Goal: Task Accomplishment & Management: Manage account settings

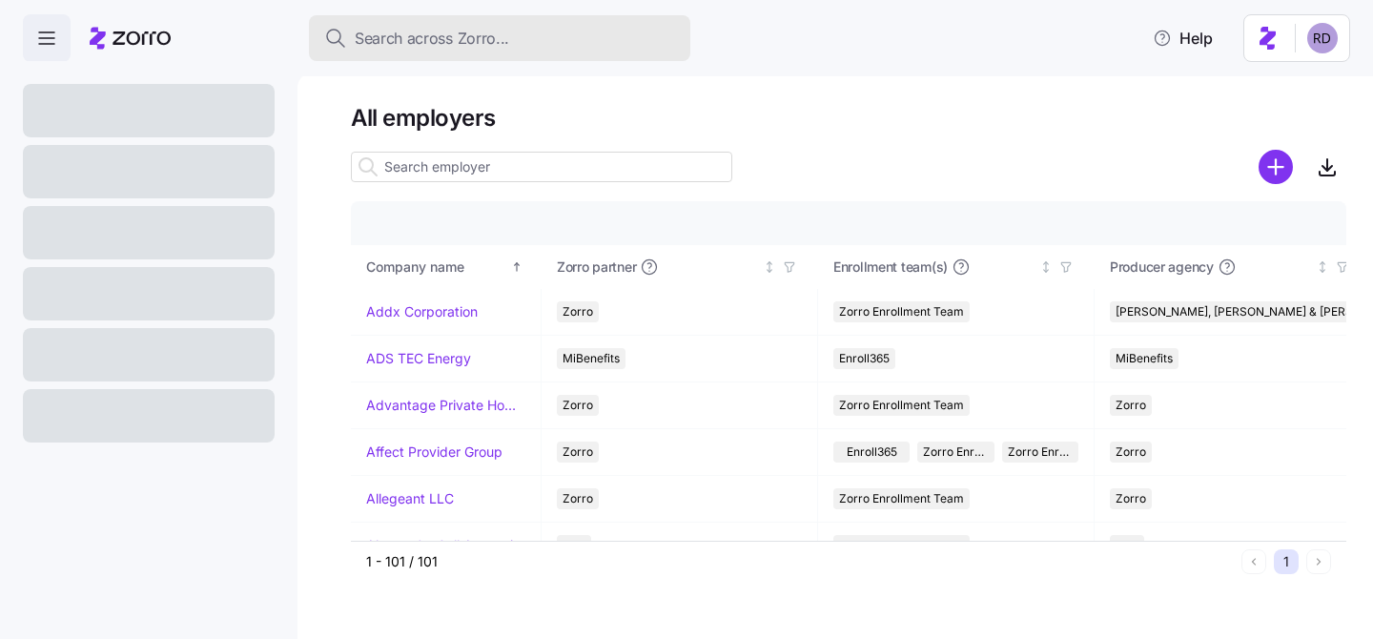
click at [486, 40] on span "Search across Zorro..." at bounding box center [432, 39] width 154 height 24
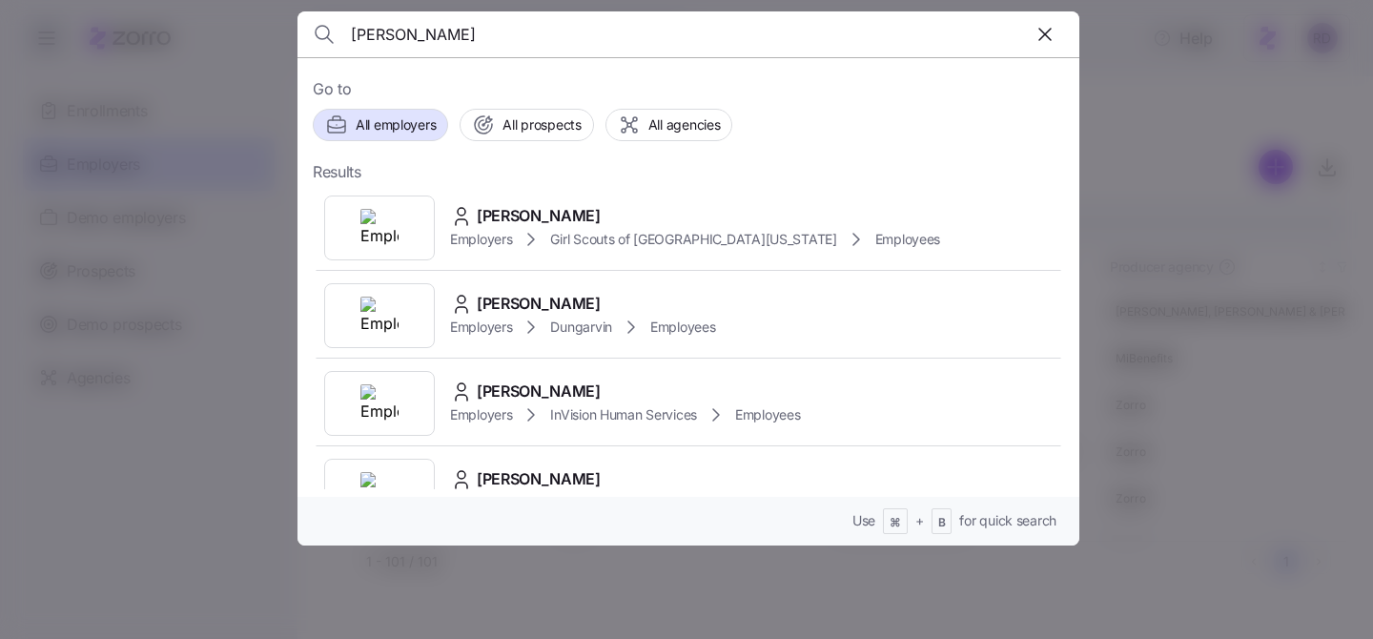
type input "deborah"
click at [546, 208] on span "Deborah Dees" at bounding box center [539, 216] width 124 height 24
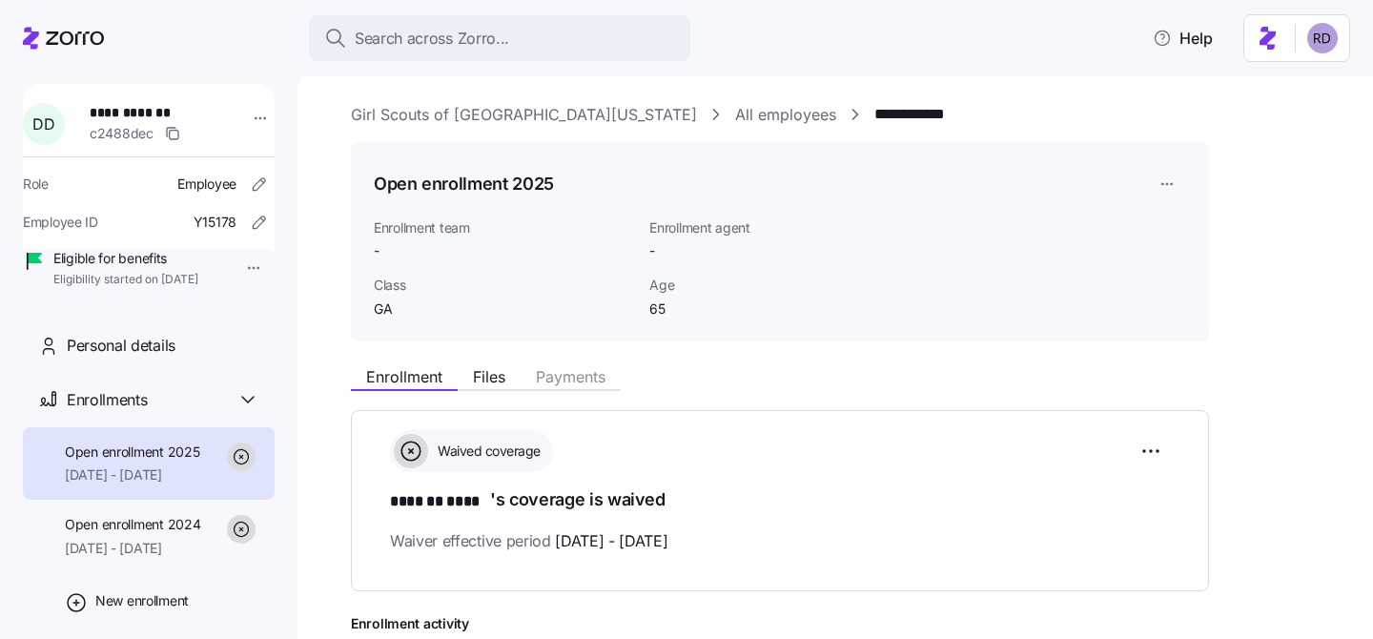
click at [550, 112] on link "Girl Scouts of Historic Georgia" at bounding box center [524, 115] width 346 height 24
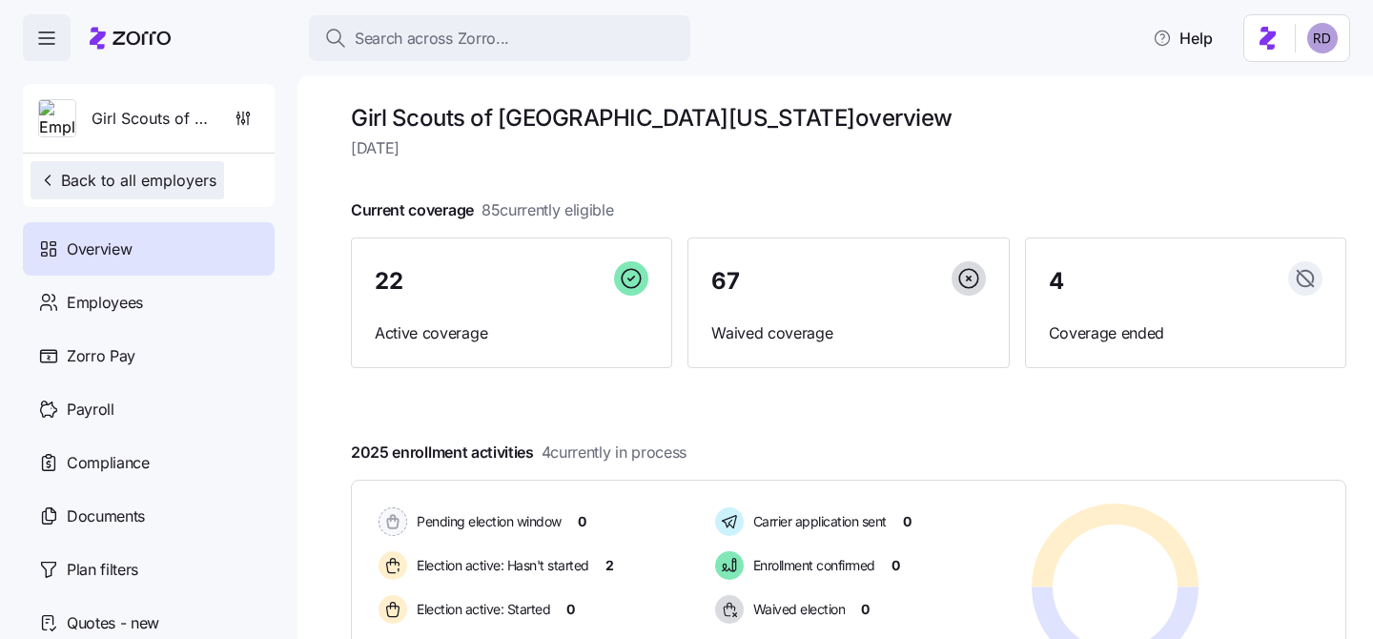
click at [136, 186] on span "Back to all employers" at bounding box center [127, 180] width 178 height 23
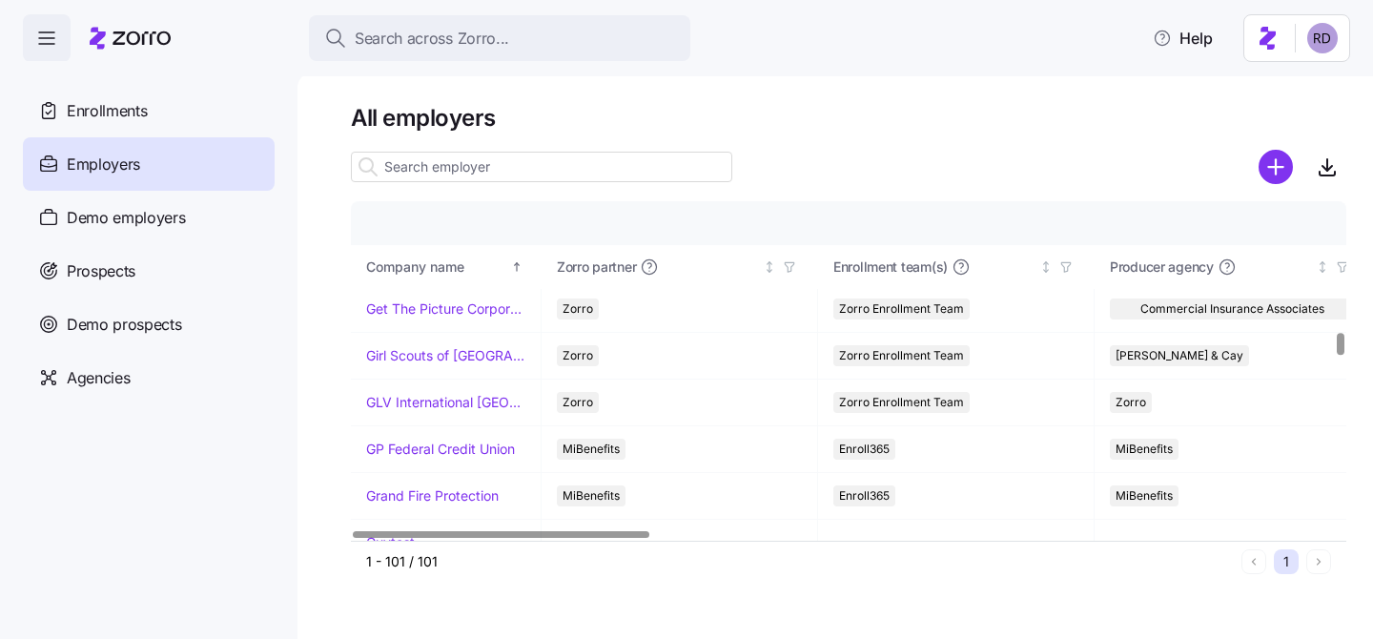
scroll to position [1913, 0]
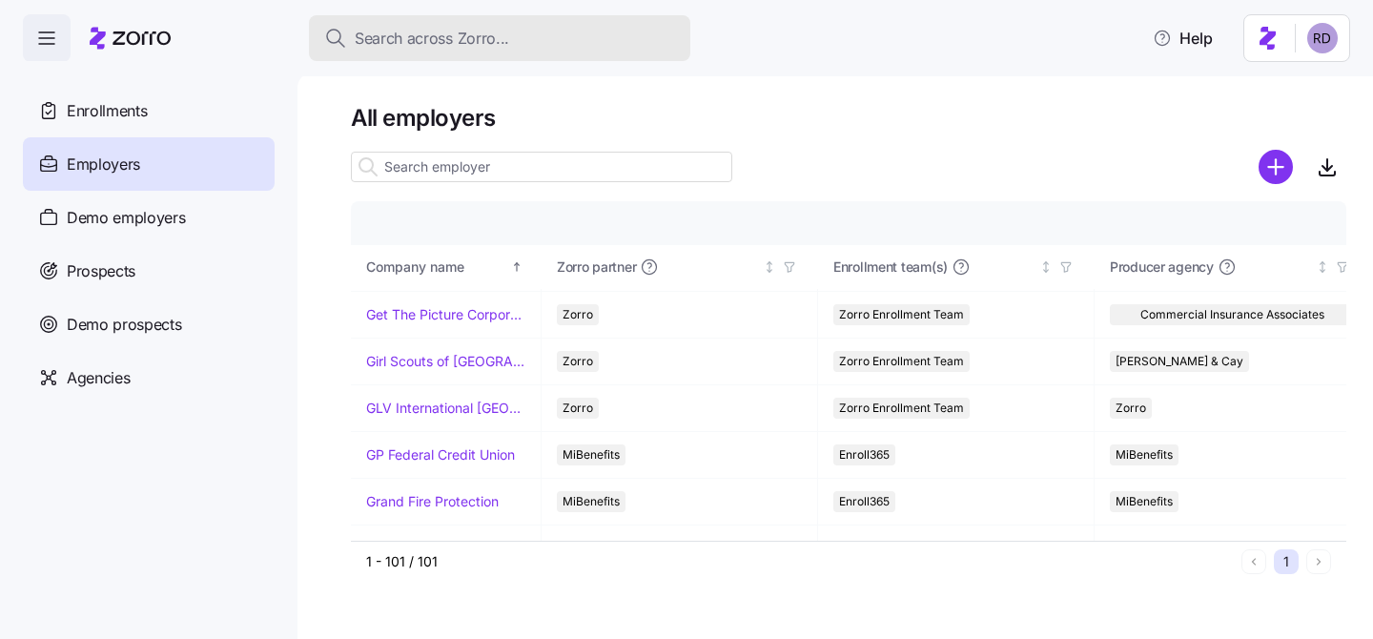
click at [504, 37] on span "Search across Zorro..." at bounding box center [432, 39] width 154 height 24
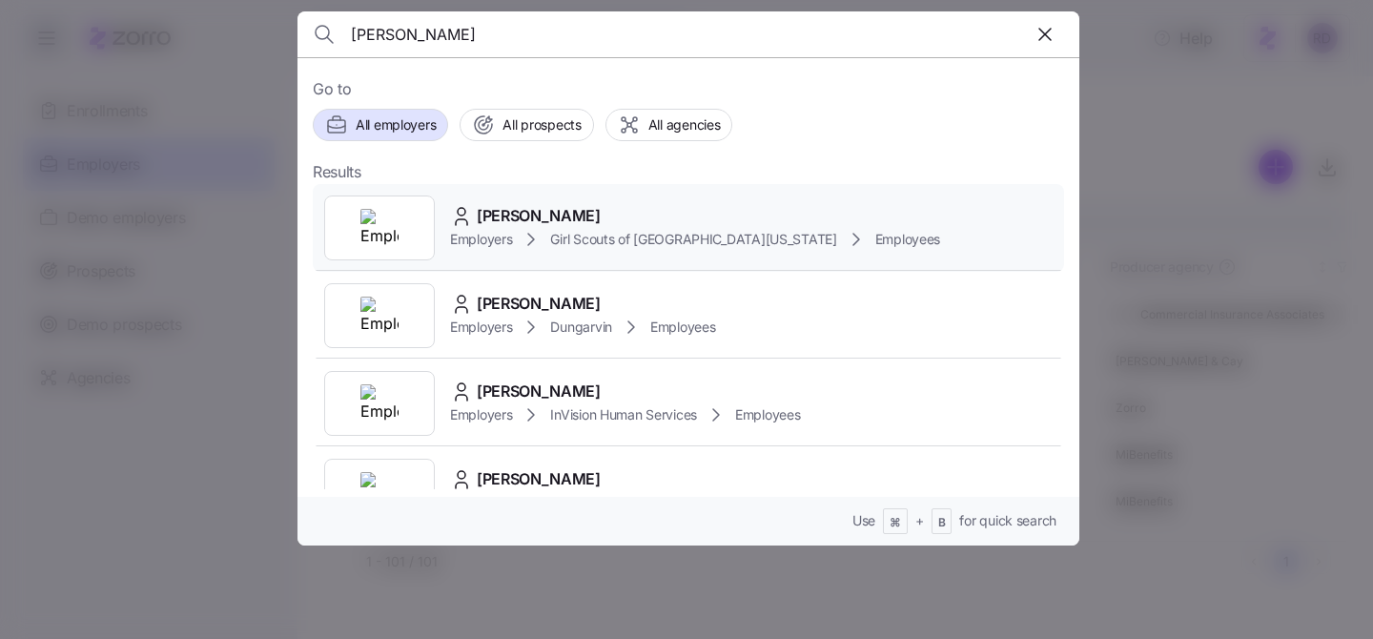
type input "Deborah"
click at [569, 196] on div "Deborah Dees Employers Girl Scouts of Historic Georgia Employees" at bounding box center [688, 228] width 751 height 88
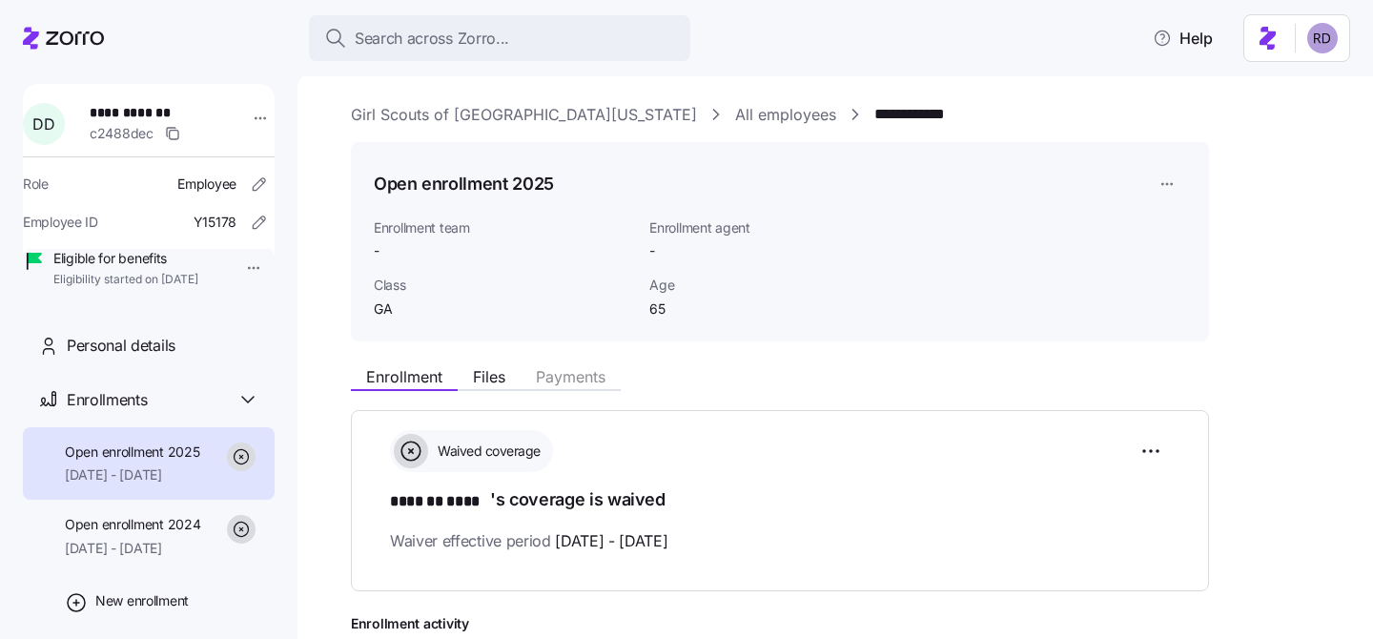
click at [735, 109] on link "All employees" at bounding box center [785, 115] width 101 height 24
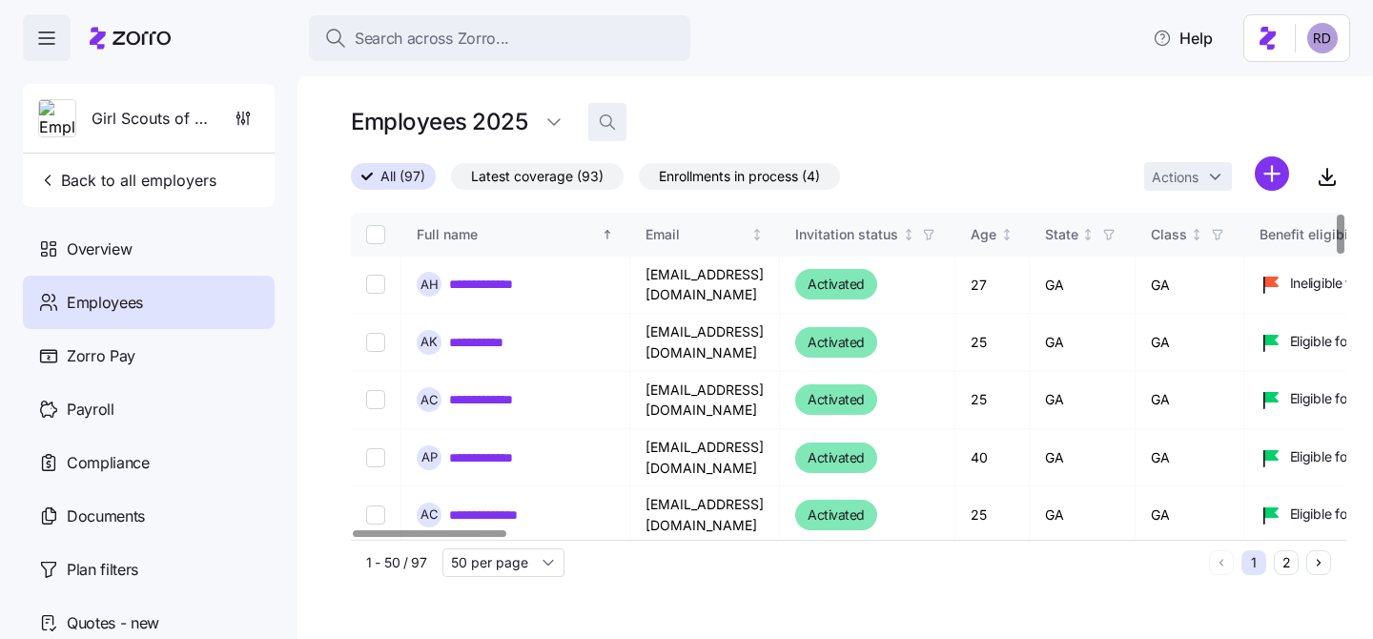
click at [616, 129] on span "button" at bounding box center [607, 122] width 36 height 36
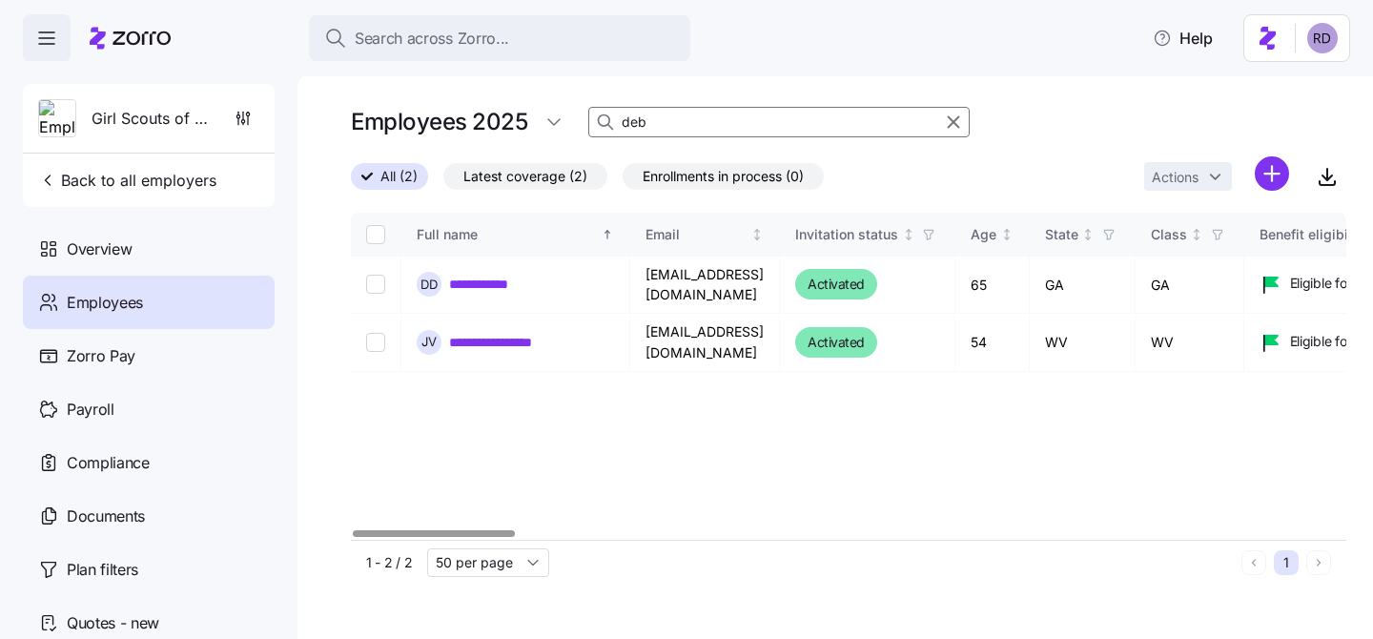
click at [666, 106] on div "Employees 2025 deb" at bounding box center [849, 122] width 996 height 38
click at [648, 123] on input "deb" at bounding box center [778, 122] width 381 height 31
type input "l"
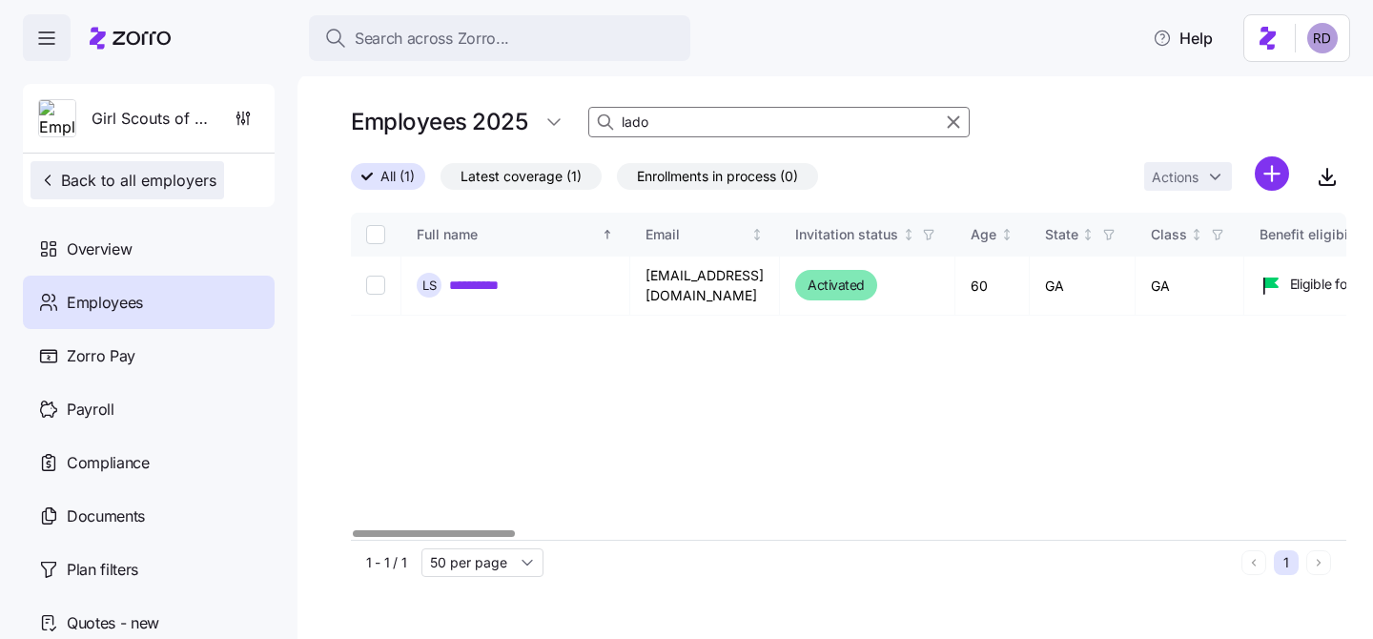
type input "lado"
click at [80, 163] on button "Back to all employers" at bounding box center [128, 180] width 194 height 38
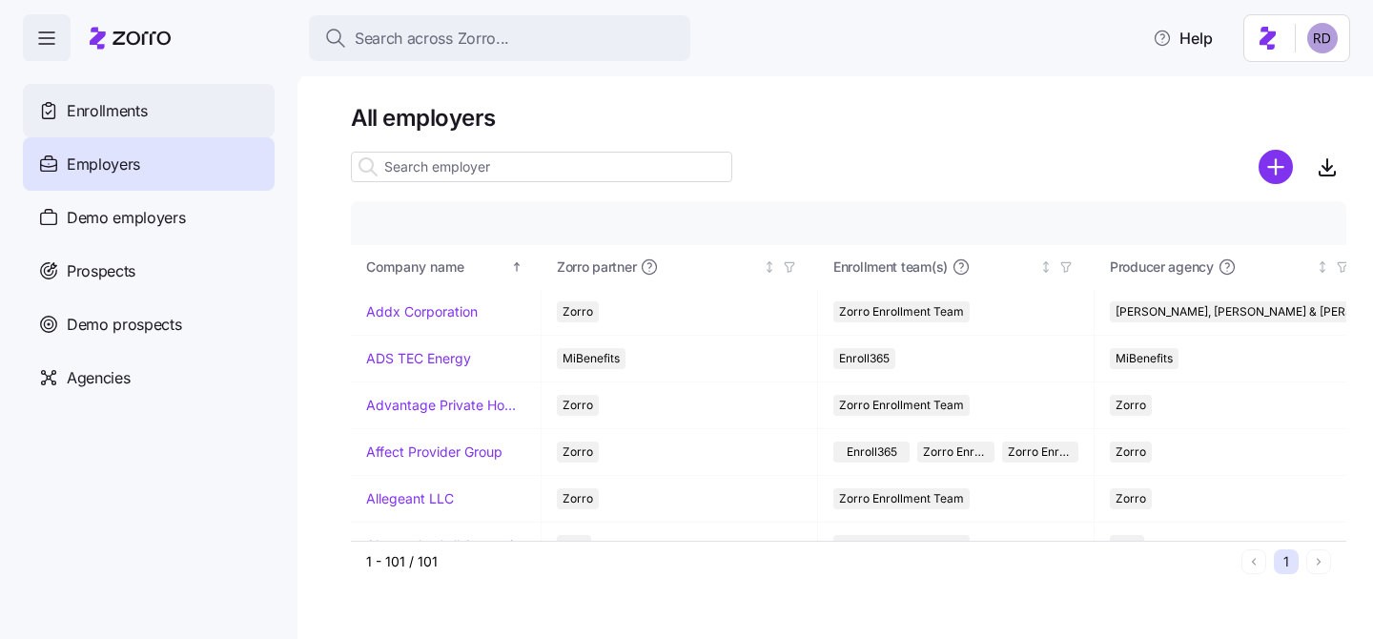
click at [180, 120] on div "Enrollments" at bounding box center [149, 110] width 252 height 53
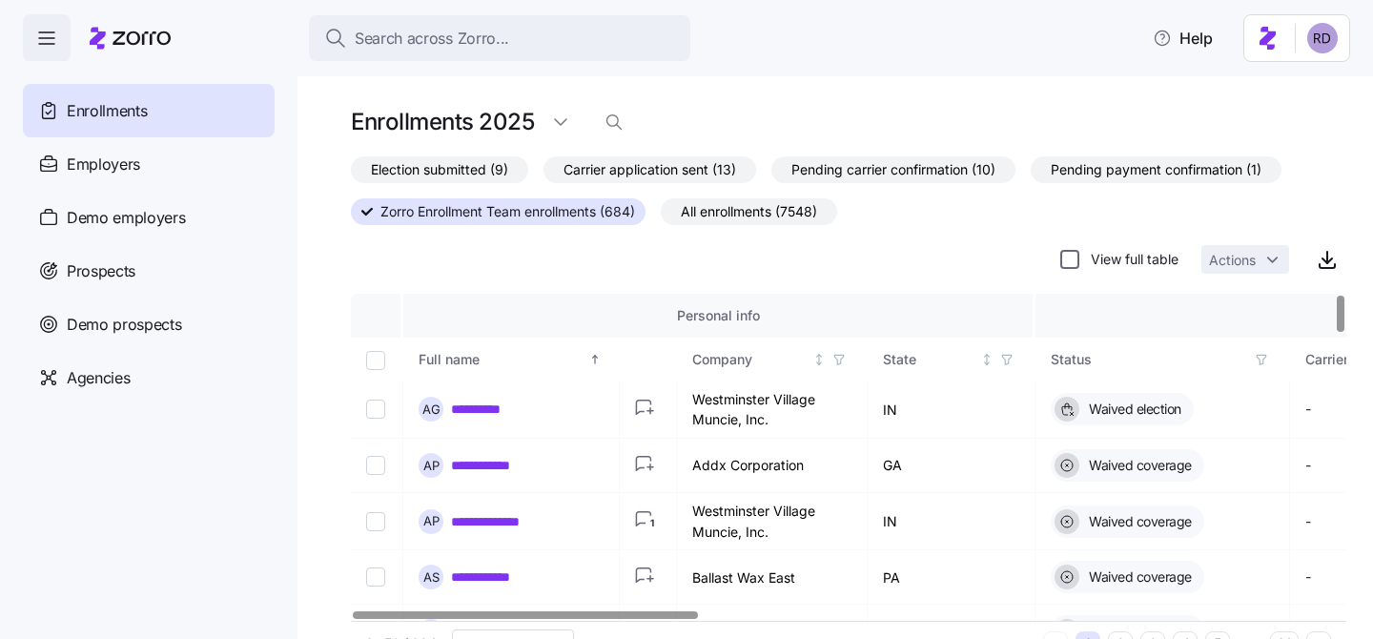
click at [1070, 263] on input "View full table" at bounding box center [1069, 259] width 19 height 19
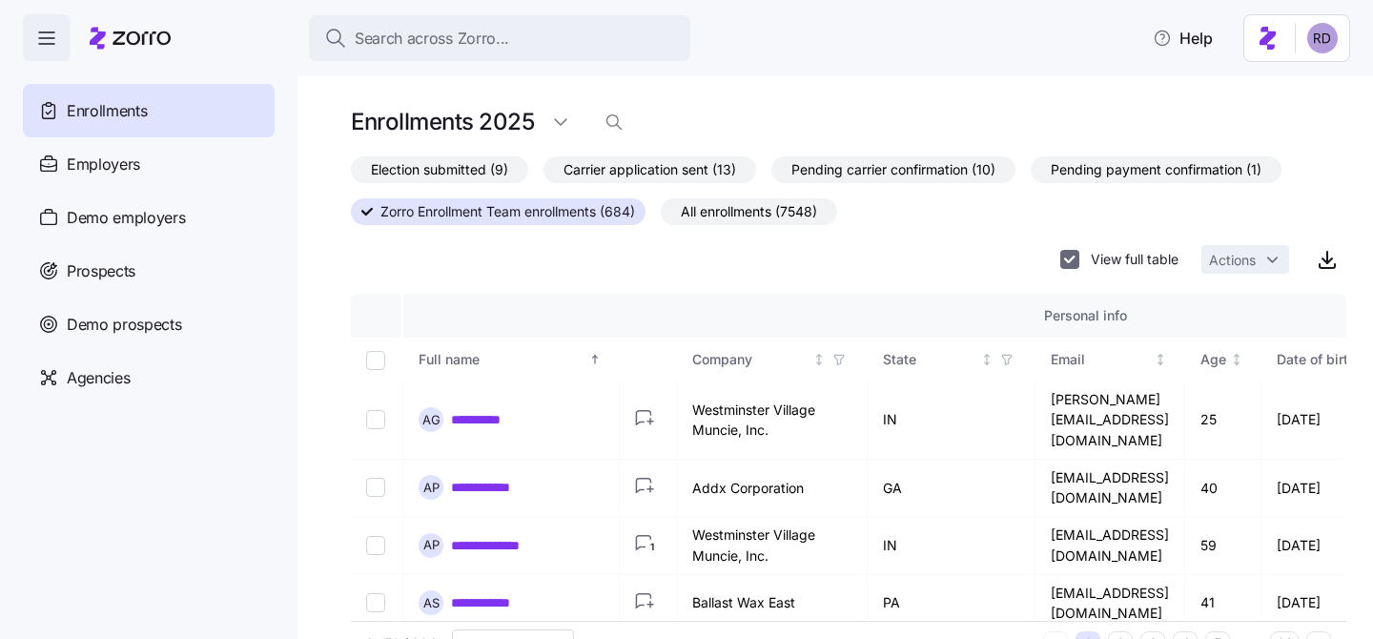
click at [1065, 251] on input "View full table" at bounding box center [1069, 259] width 19 height 19
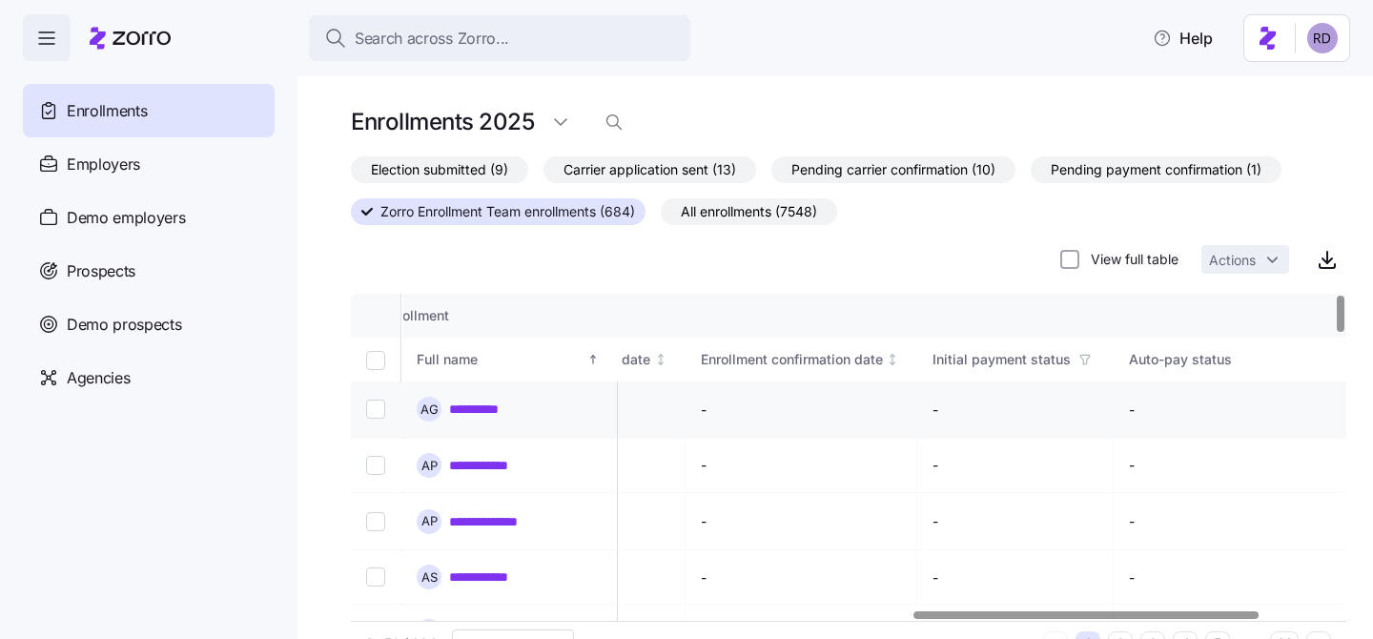
scroll to position [0, 1837]
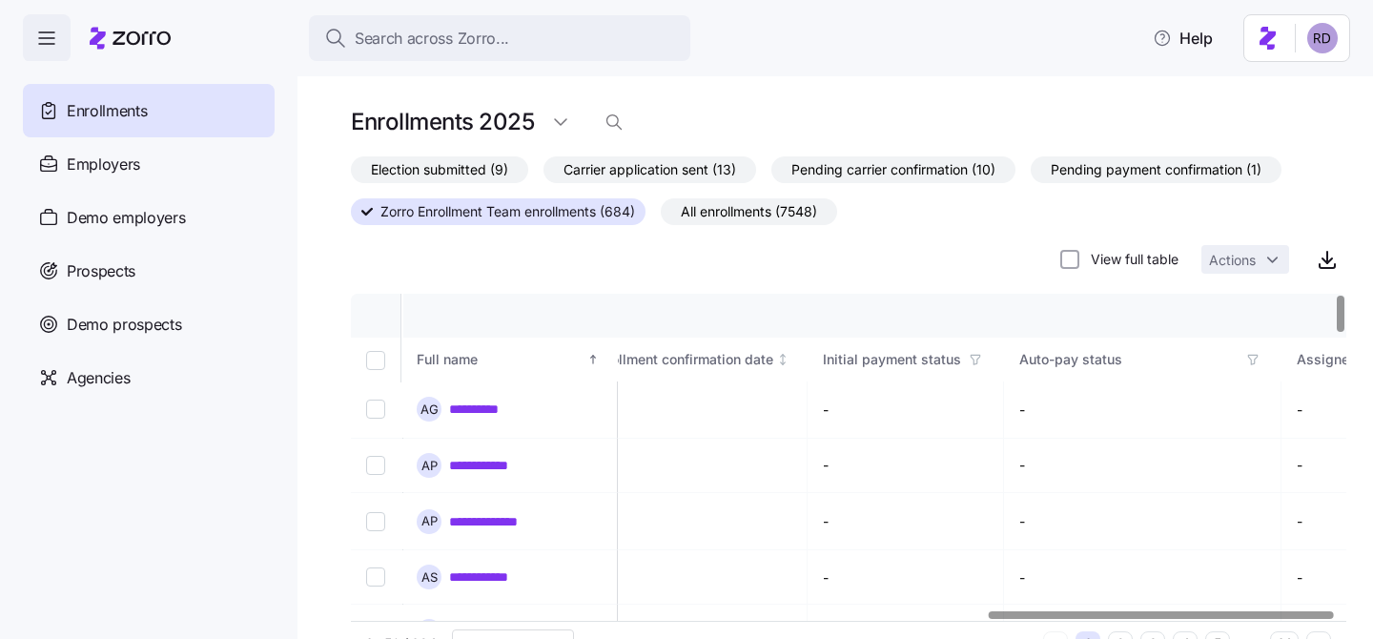
click at [1076, 248] on div "View full table Actions" at bounding box center [1174, 259] width 229 height 29
click at [1071, 263] on input "View full table" at bounding box center [1069, 259] width 19 height 19
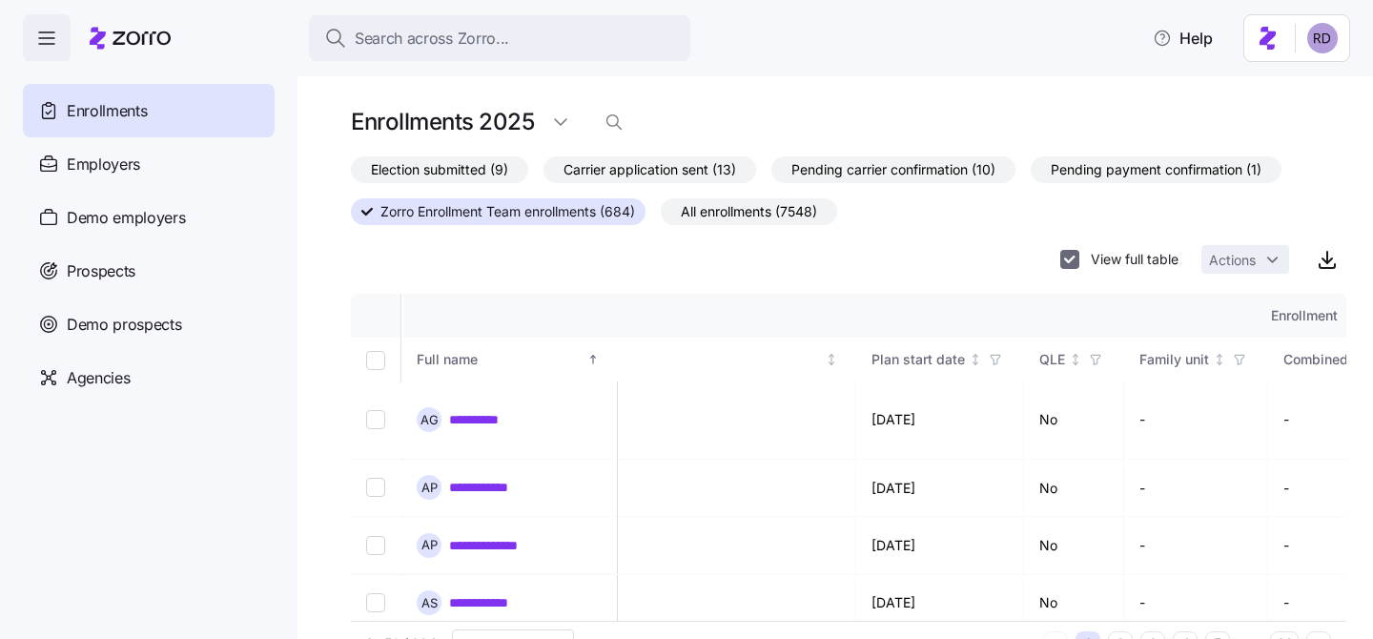
click at [1071, 263] on input "View full table" at bounding box center [1069, 259] width 19 height 19
checkbox input "false"
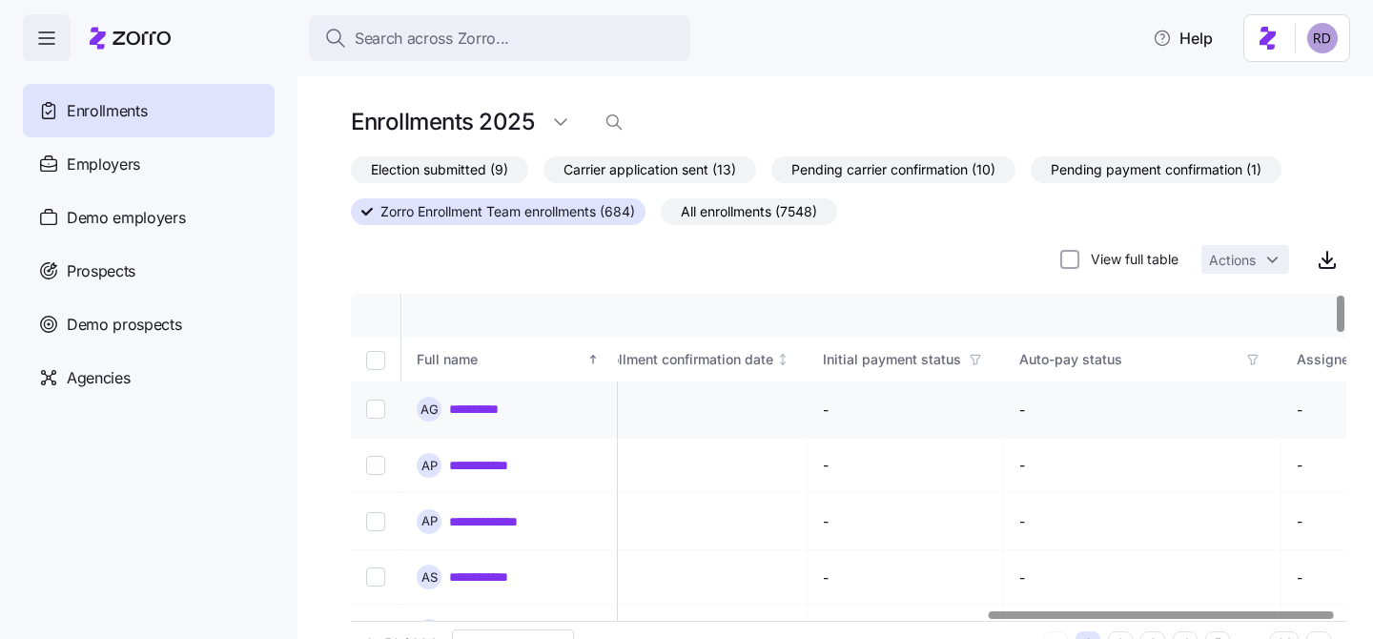
click at [374, 404] on input "Select record 1" at bounding box center [375, 409] width 19 height 19
checkbox input "true"
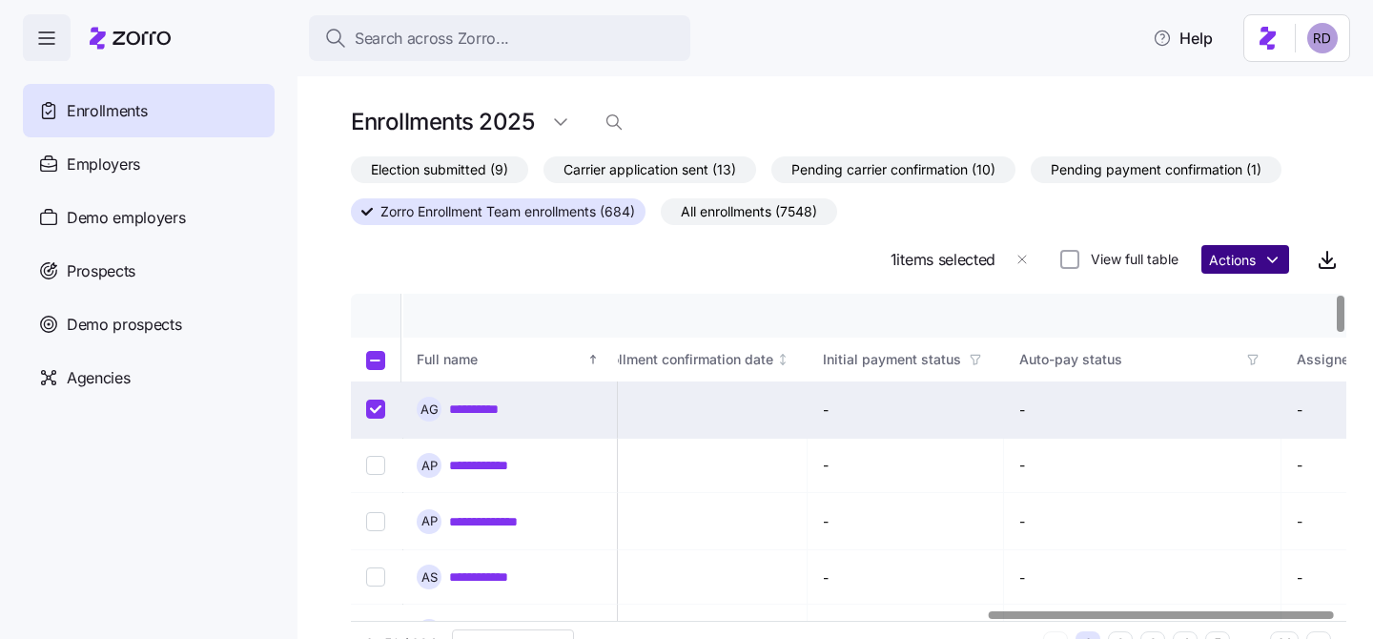
click at [1263, 261] on html "**********" at bounding box center [686, 314] width 1373 height 628
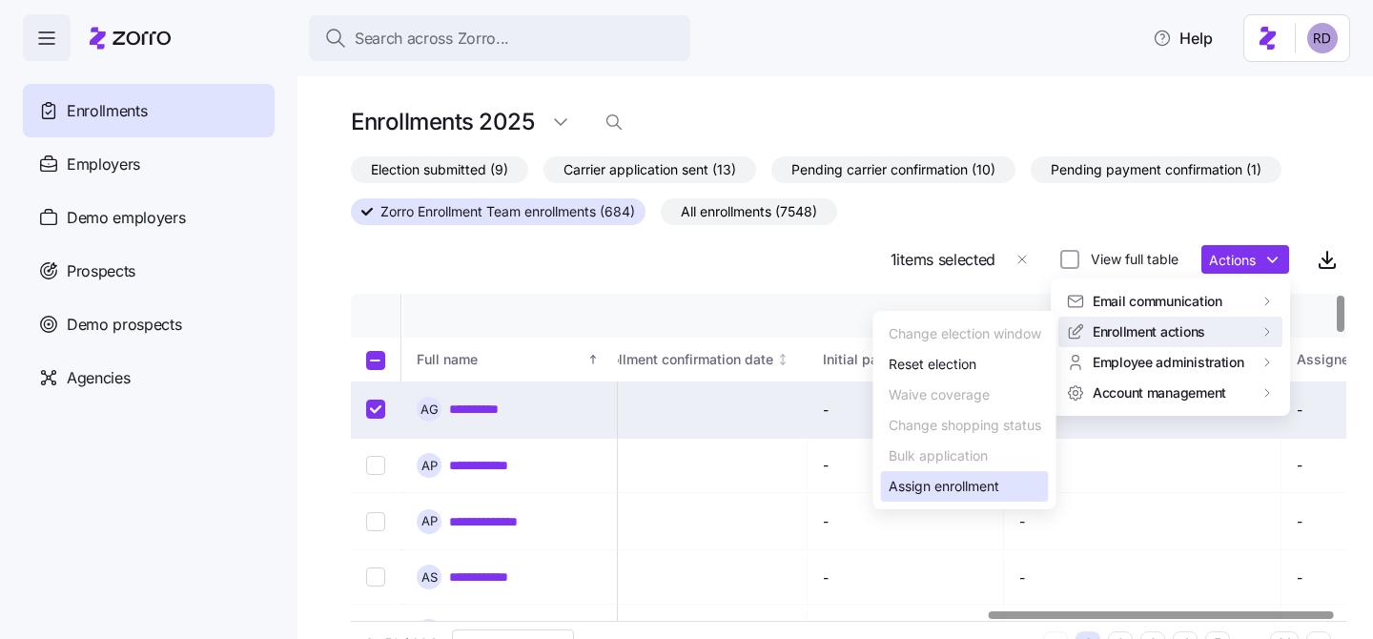
click at [951, 483] on div "Assign enrollment" at bounding box center [944, 486] width 111 height 21
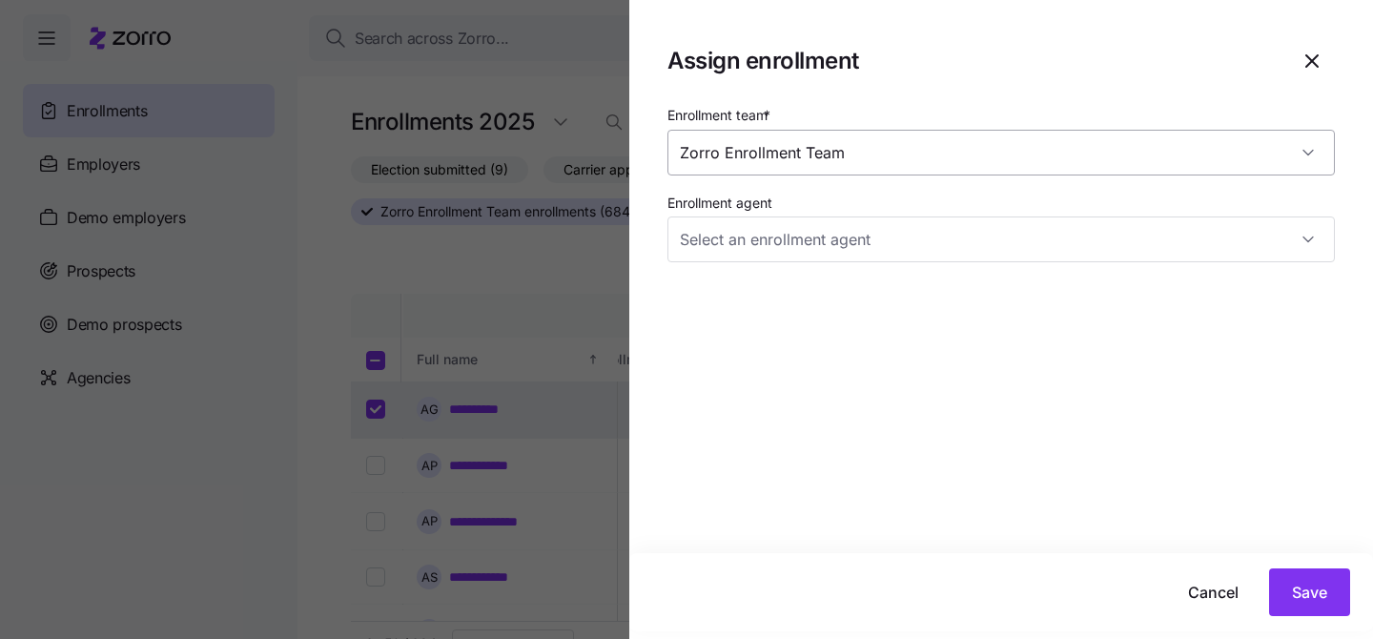
click at [816, 143] on input "Zorro Enrollment Team" at bounding box center [1002, 153] width 668 height 46
click at [952, 145] on input "Zorro Enrollment Team" at bounding box center [1002, 153] width 668 height 46
click at [1325, 161] on input "Zorro Enrollment Team" at bounding box center [1002, 153] width 668 height 46
click at [1310, 155] on div "Zorro Enrollment Team" at bounding box center [1002, 153] width 668 height 46
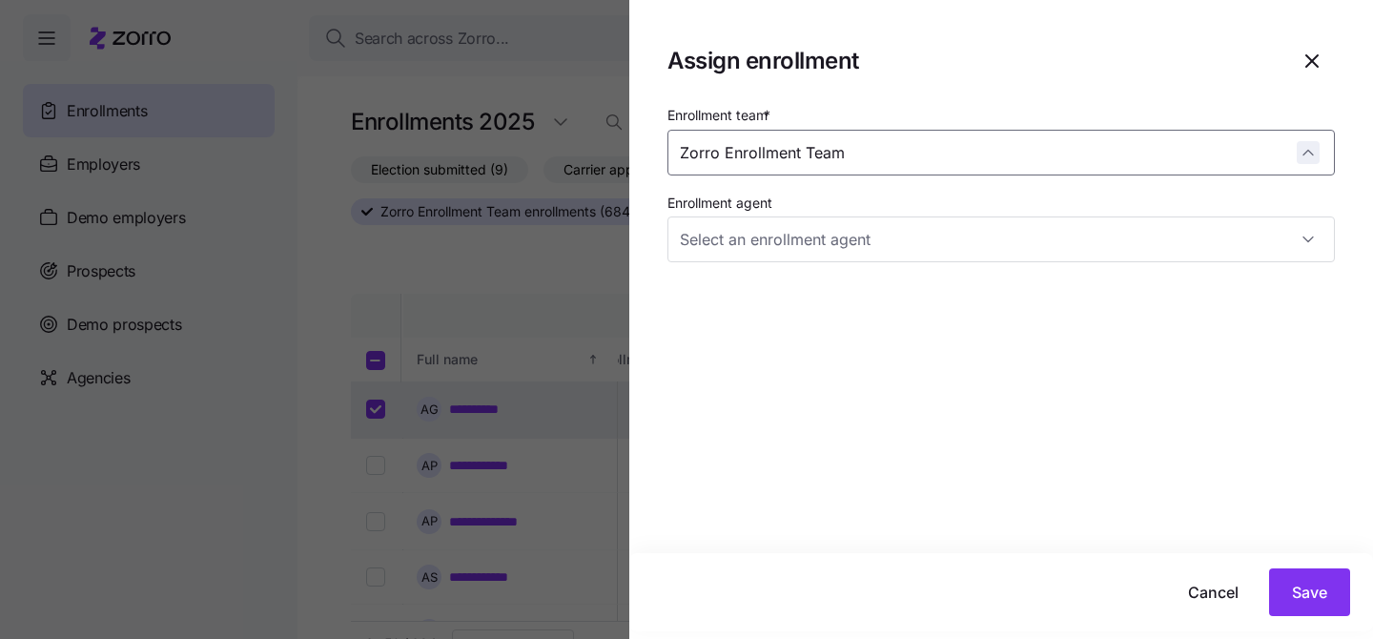
click at [1307, 154] on div "Zorro Enrollment Team" at bounding box center [1002, 153] width 668 height 46
click at [1320, 52] on icon "button" at bounding box center [1312, 61] width 23 height 23
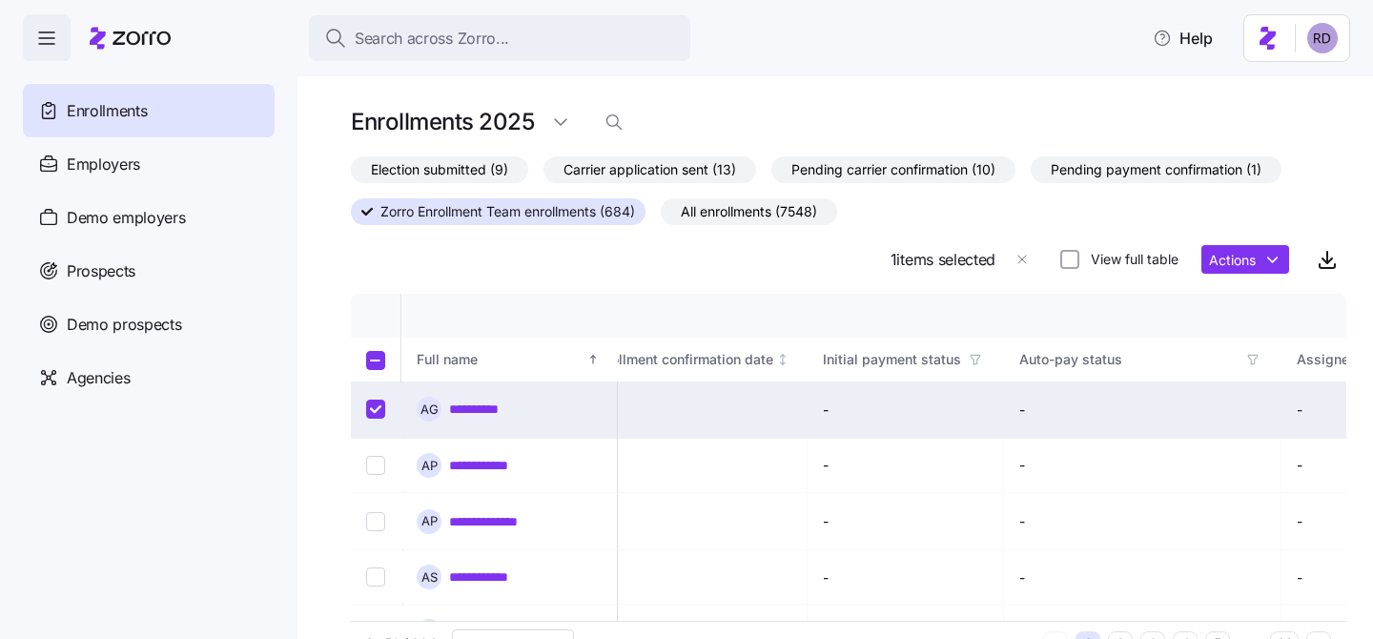
click at [809, 207] on span "All enrollments (7548)" at bounding box center [749, 211] width 136 height 25
click at [661, 216] on input "All enrollments (7548)" at bounding box center [661, 216] width 0 height 0
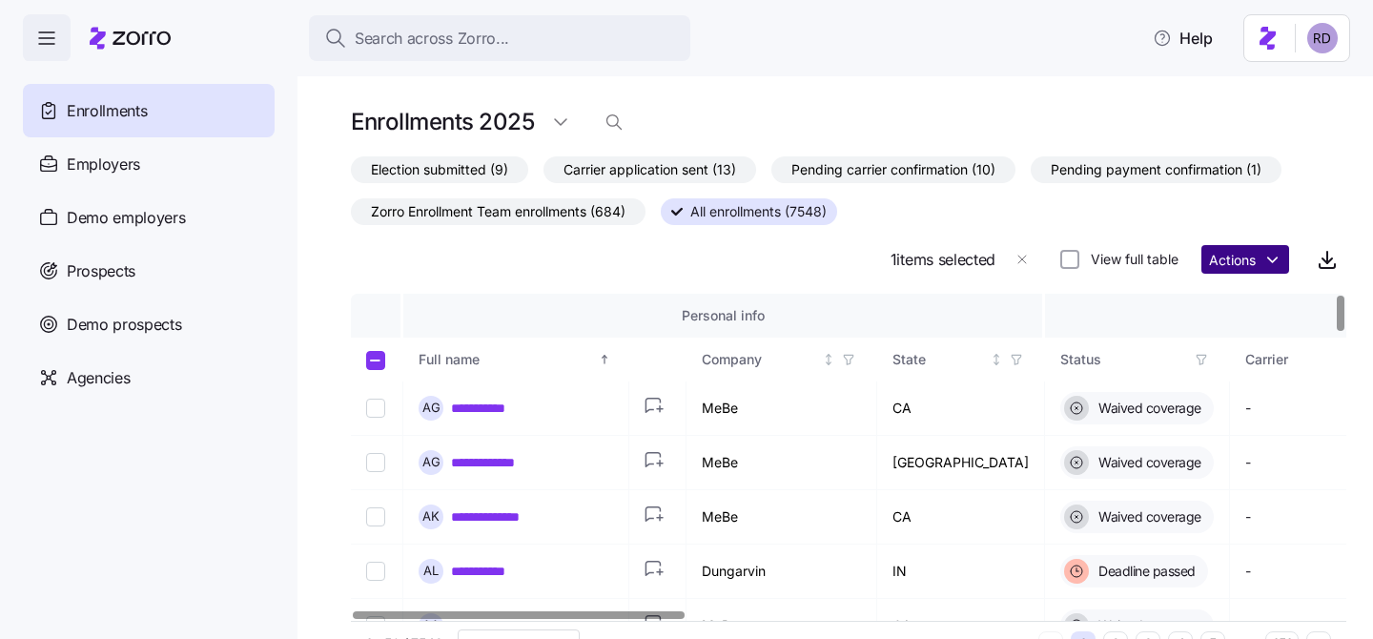
click at [1236, 252] on html "**********" at bounding box center [686, 314] width 1373 height 628
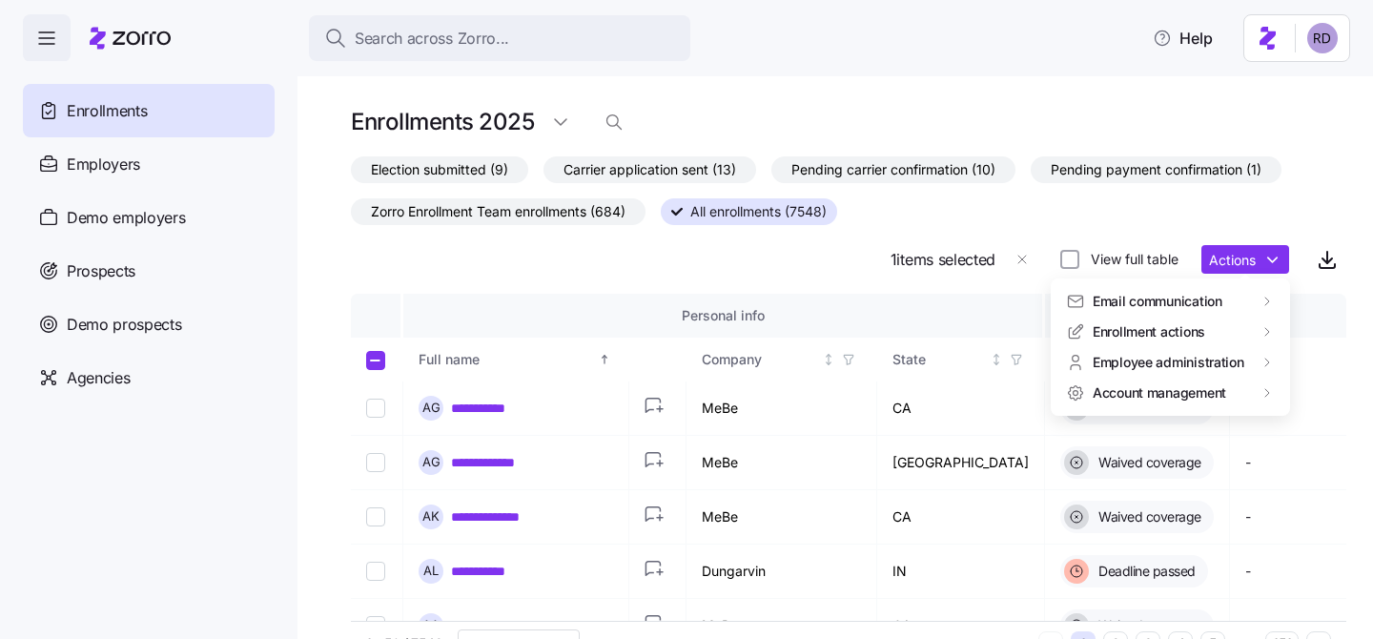
click at [384, 362] on html "**********" at bounding box center [686, 314] width 1373 height 628
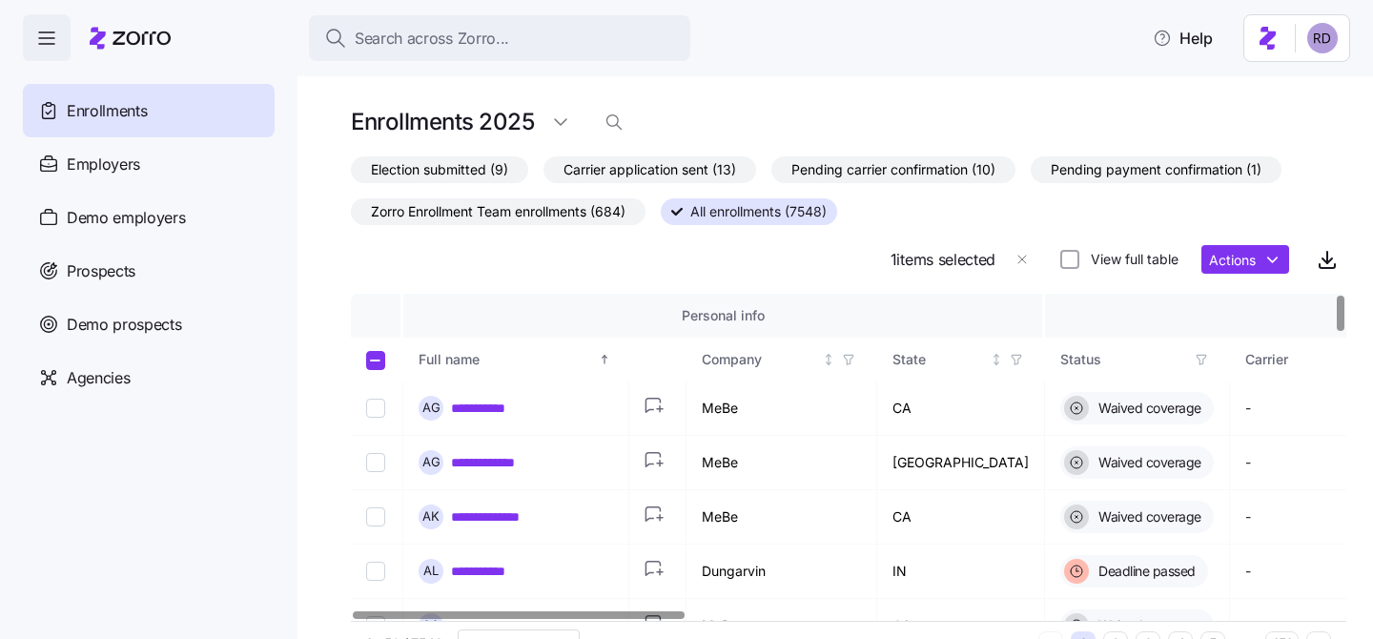
click at [379, 359] on input "Select all records" at bounding box center [375, 360] width 19 height 19
checkbox input "true"
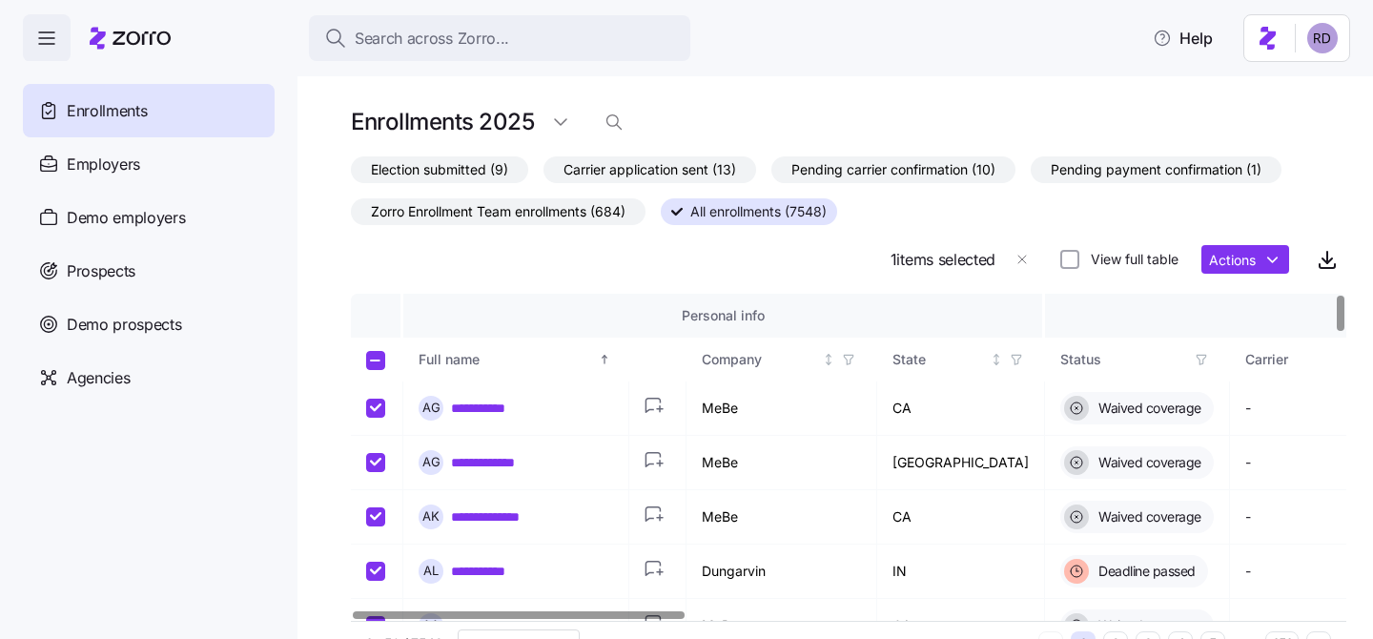
checkbox input "true"
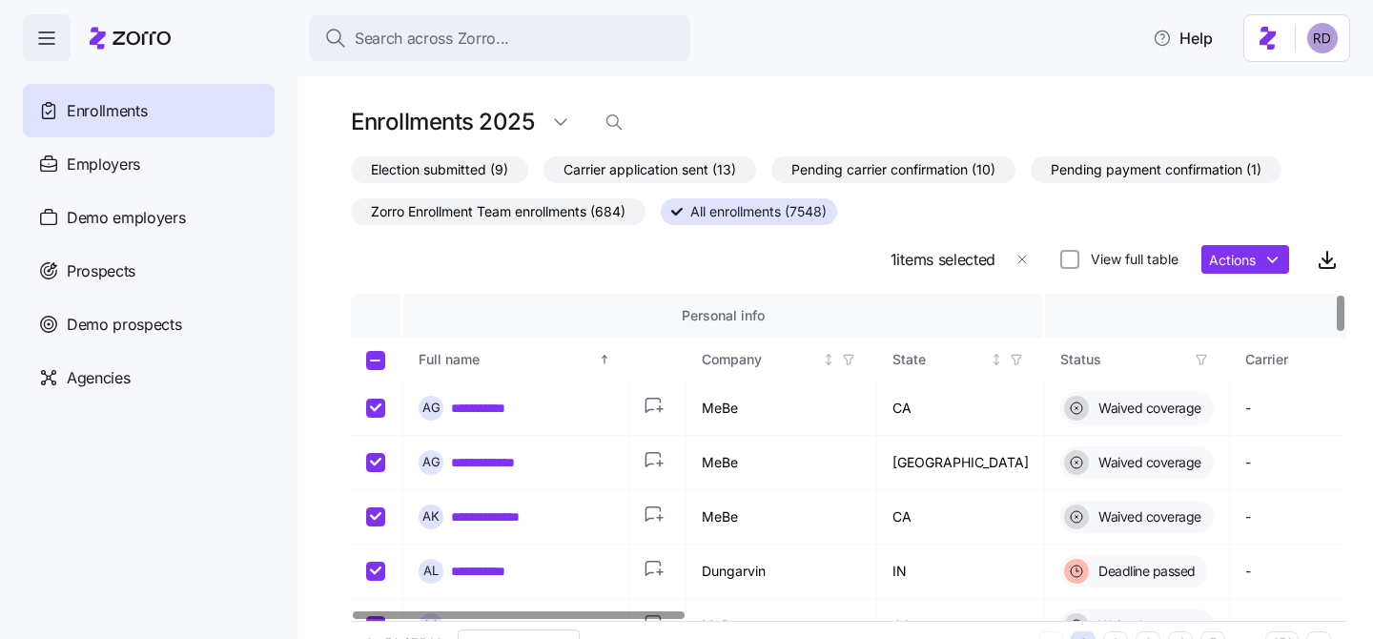
checkbox input "true"
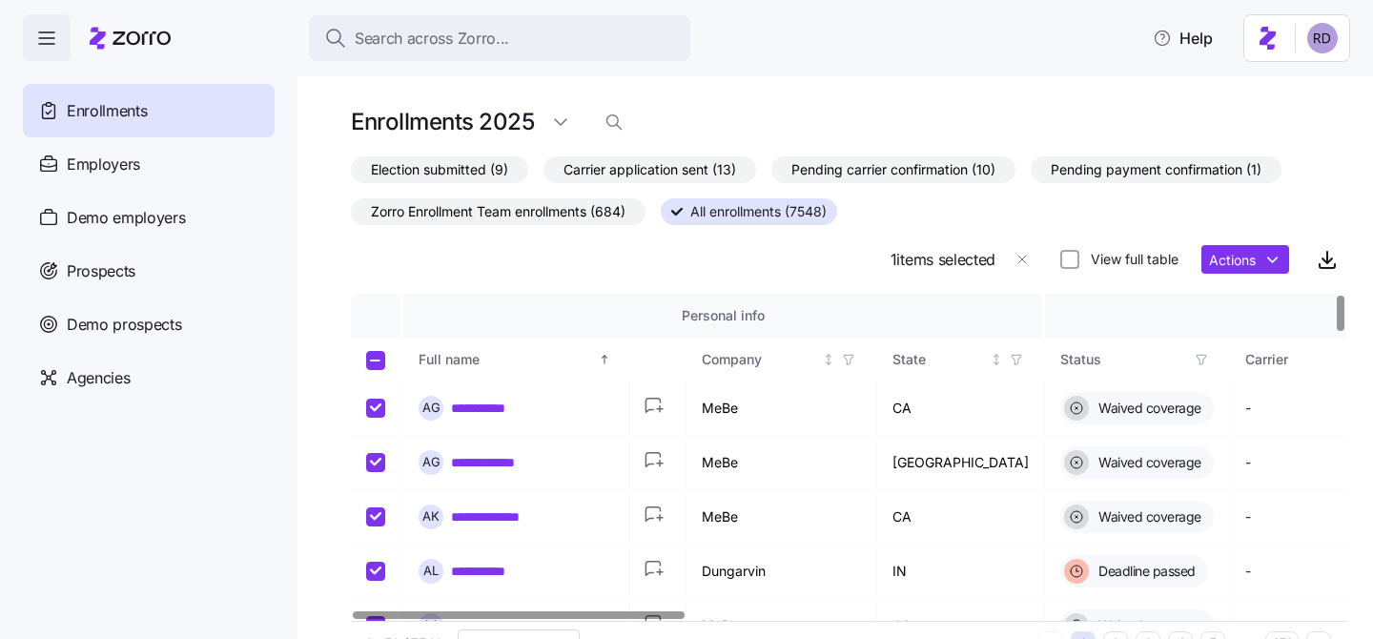
checkbox input "true"
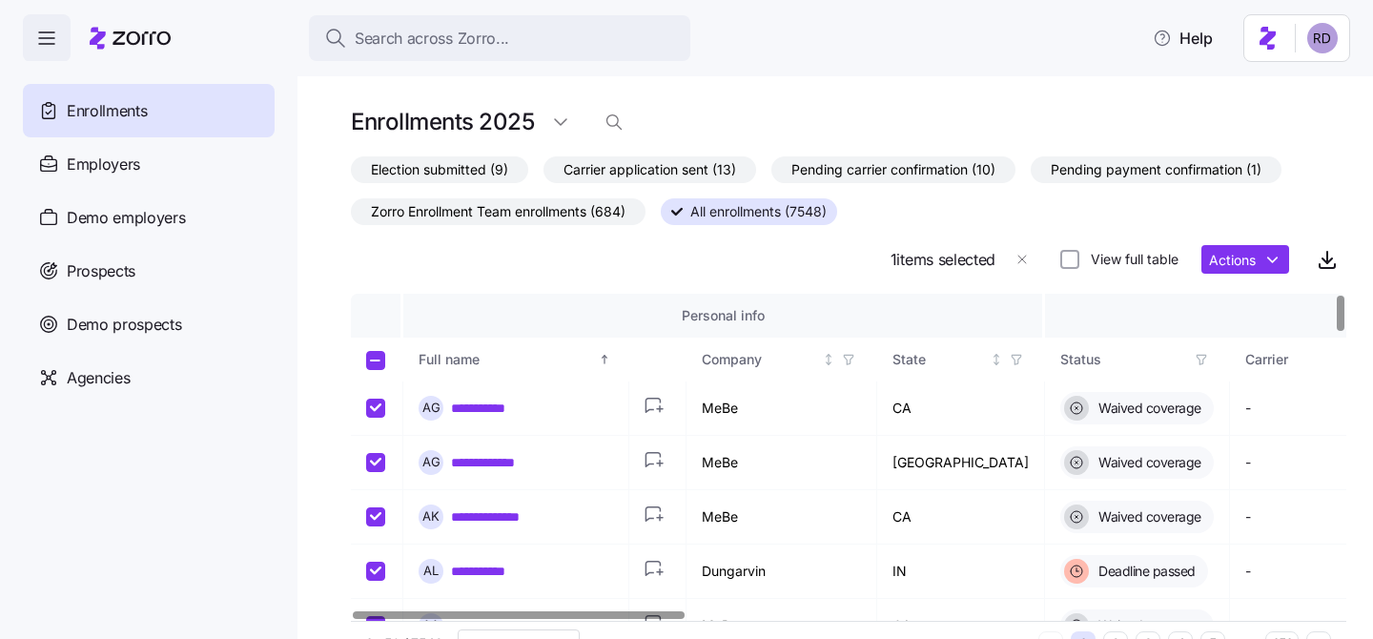
checkbox input "true"
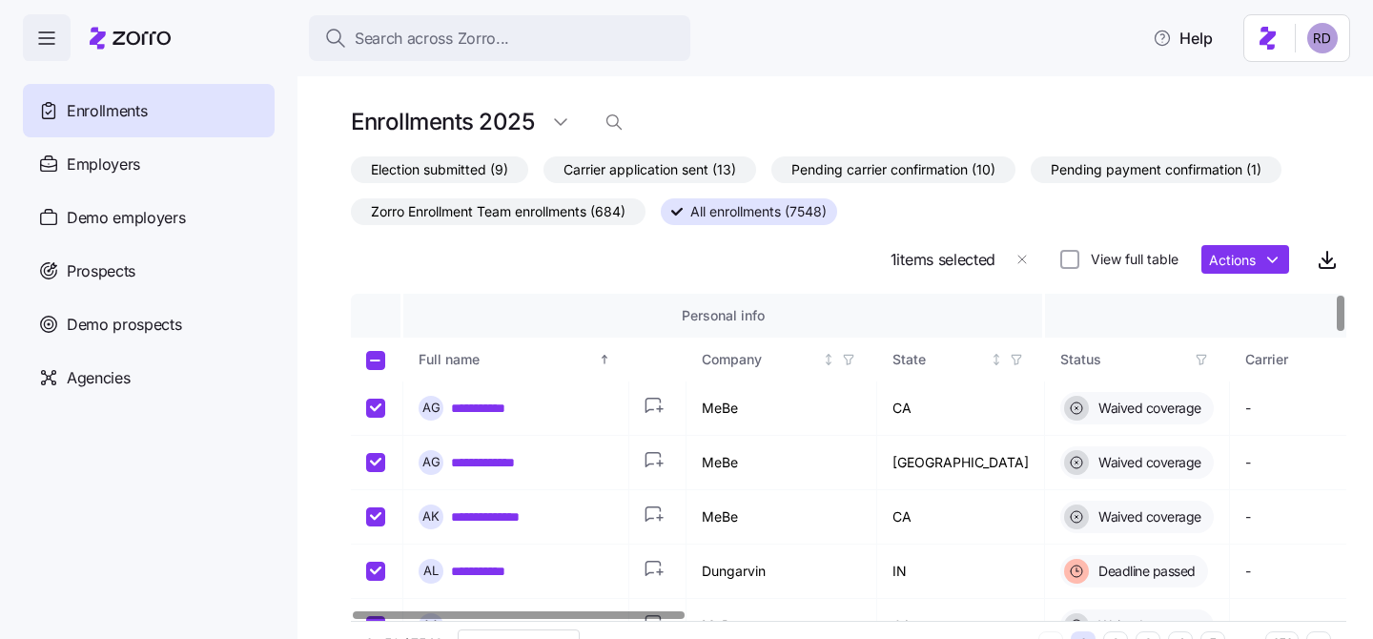
checkbox input "true"
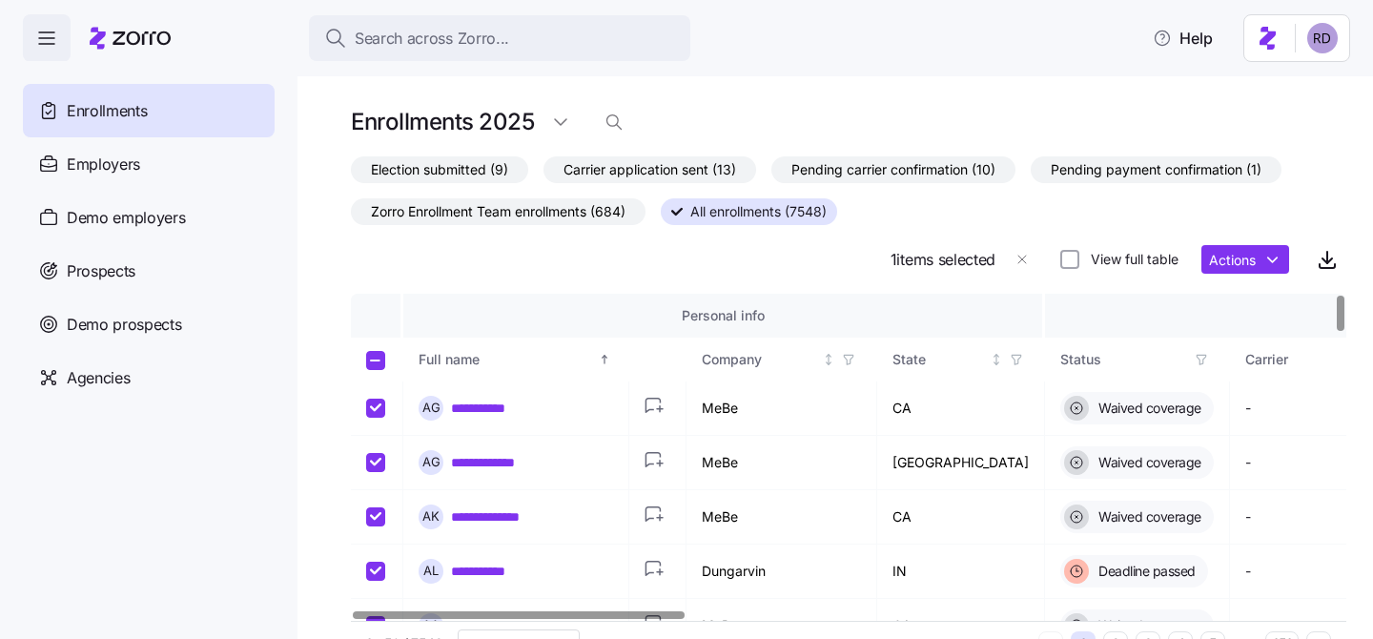
checkbox input "true"
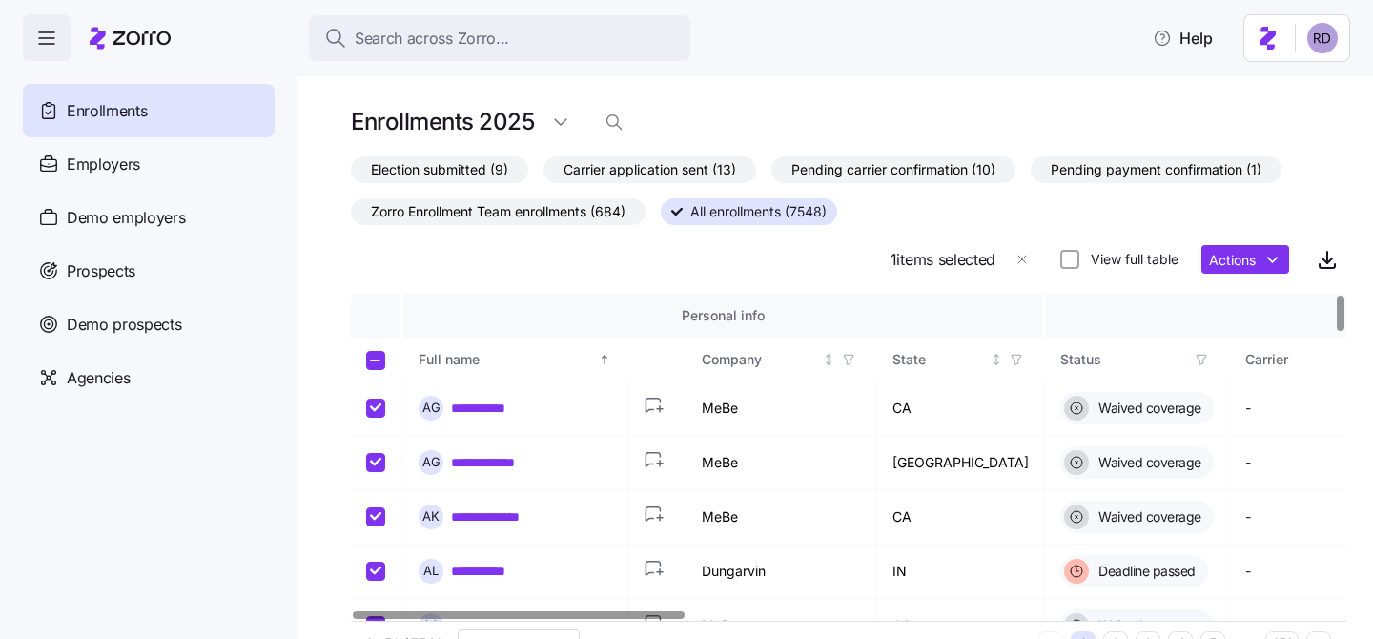
checkbox input "true"
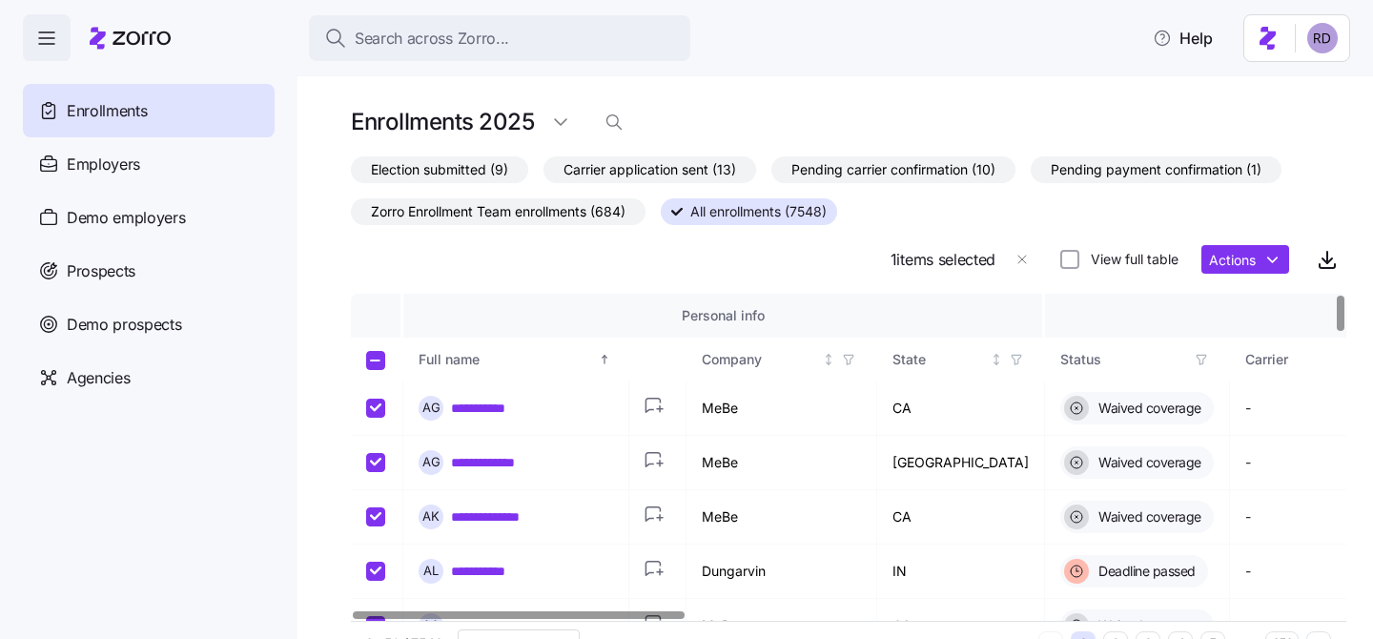
checkbox input "true"
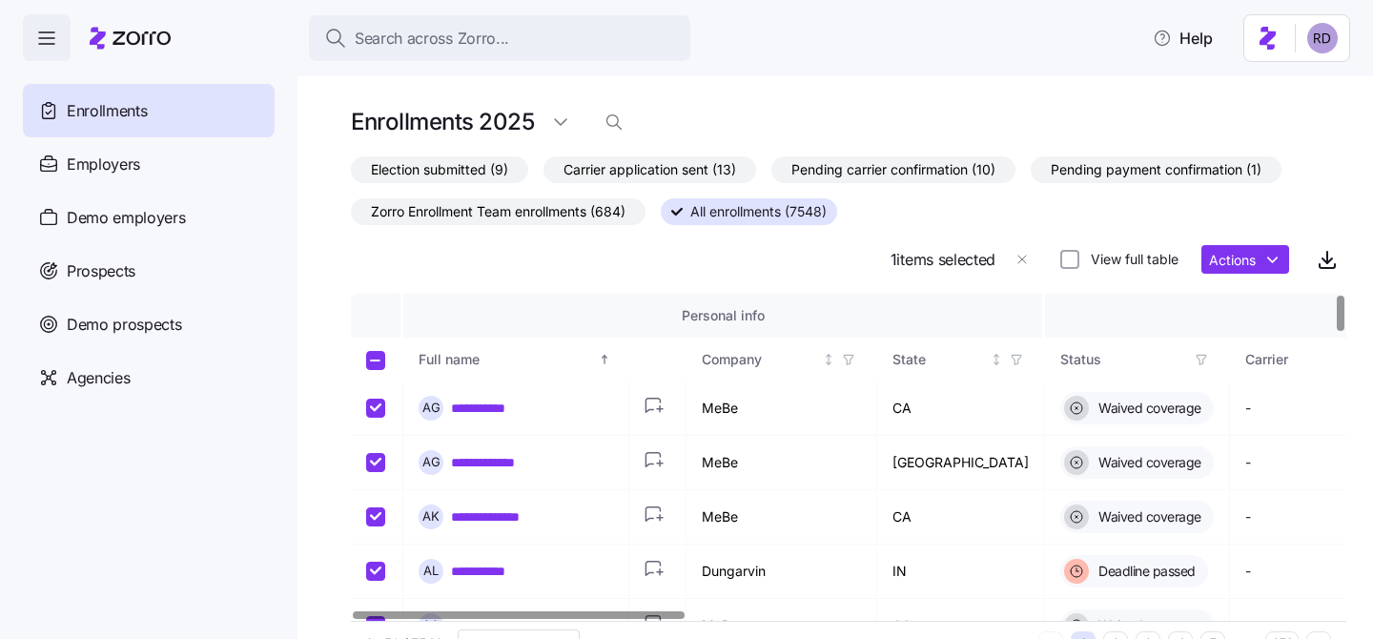
checkbox input "true"
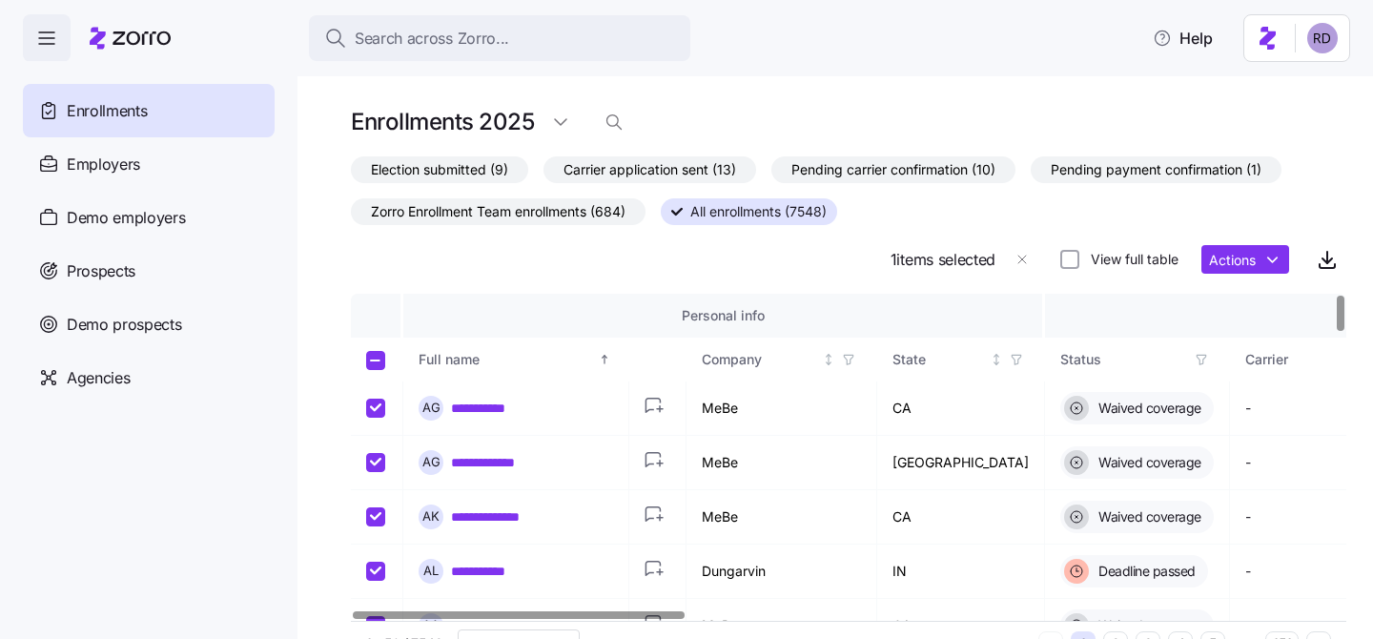
checkbox input "true"
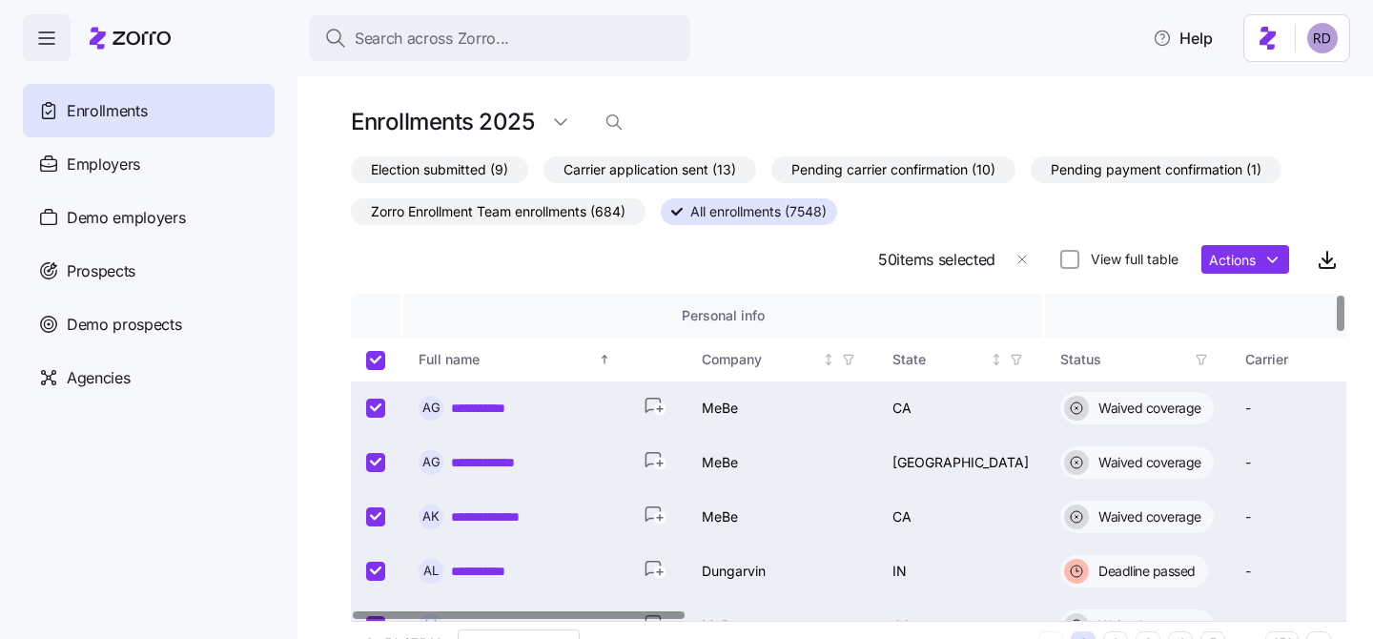
click at [377, 360] on input "Select all records" at bounding box center [375, 360] width 19 height 19
checkbox input "false"
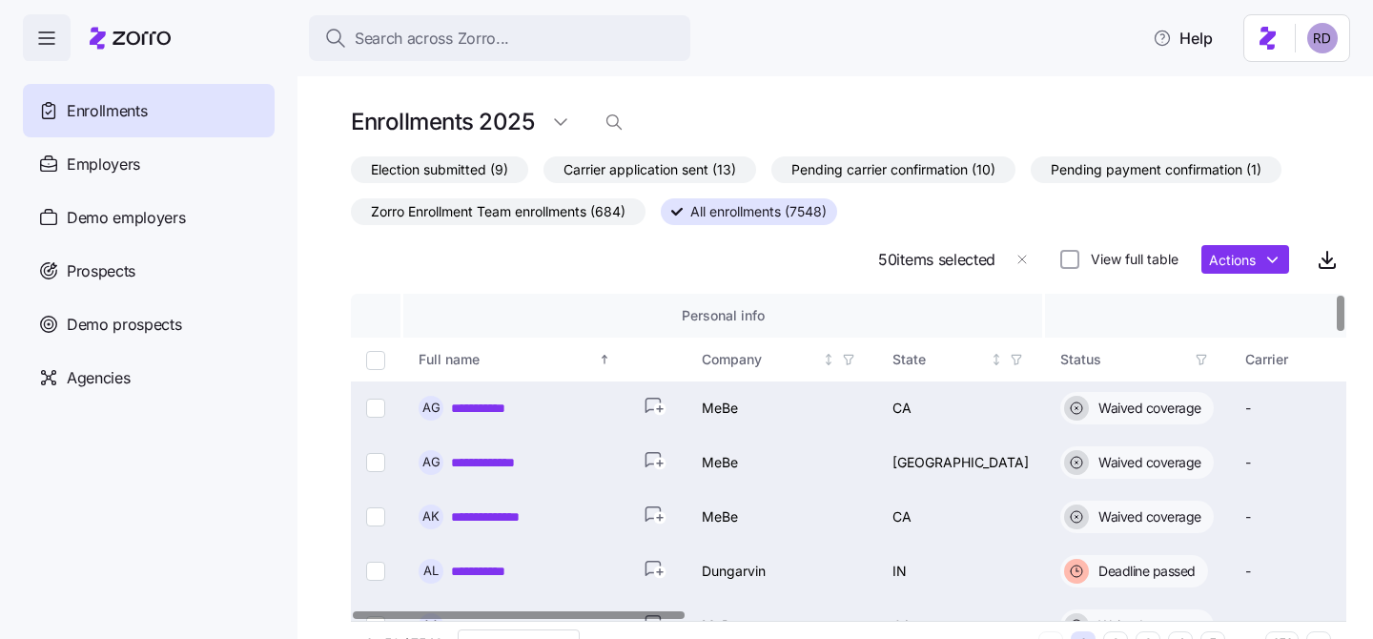
checkbox input "false"
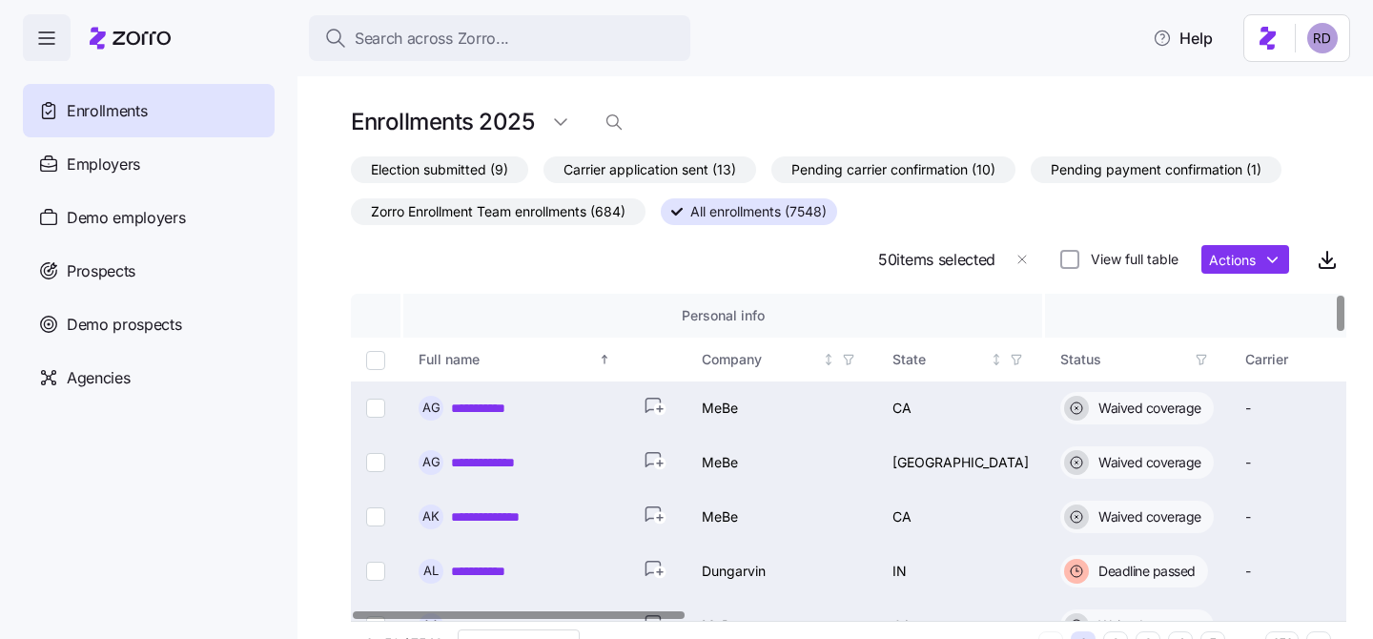
checkbox input "false"
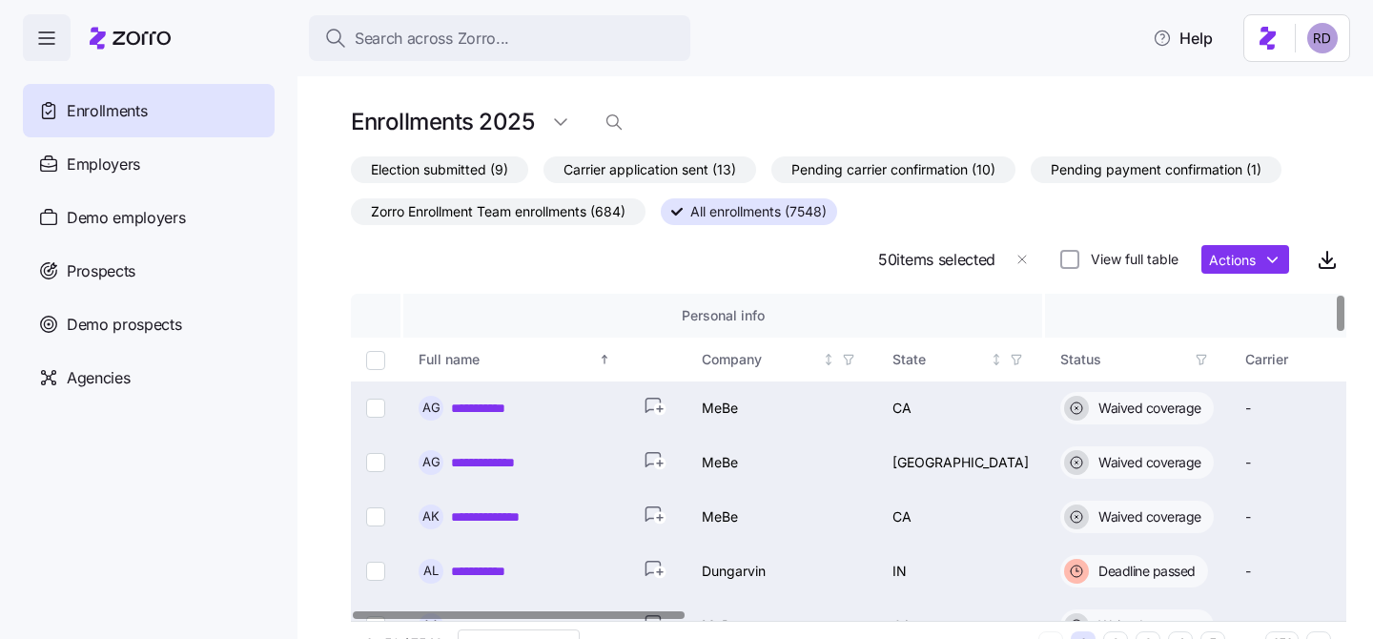
checkbox input "false"
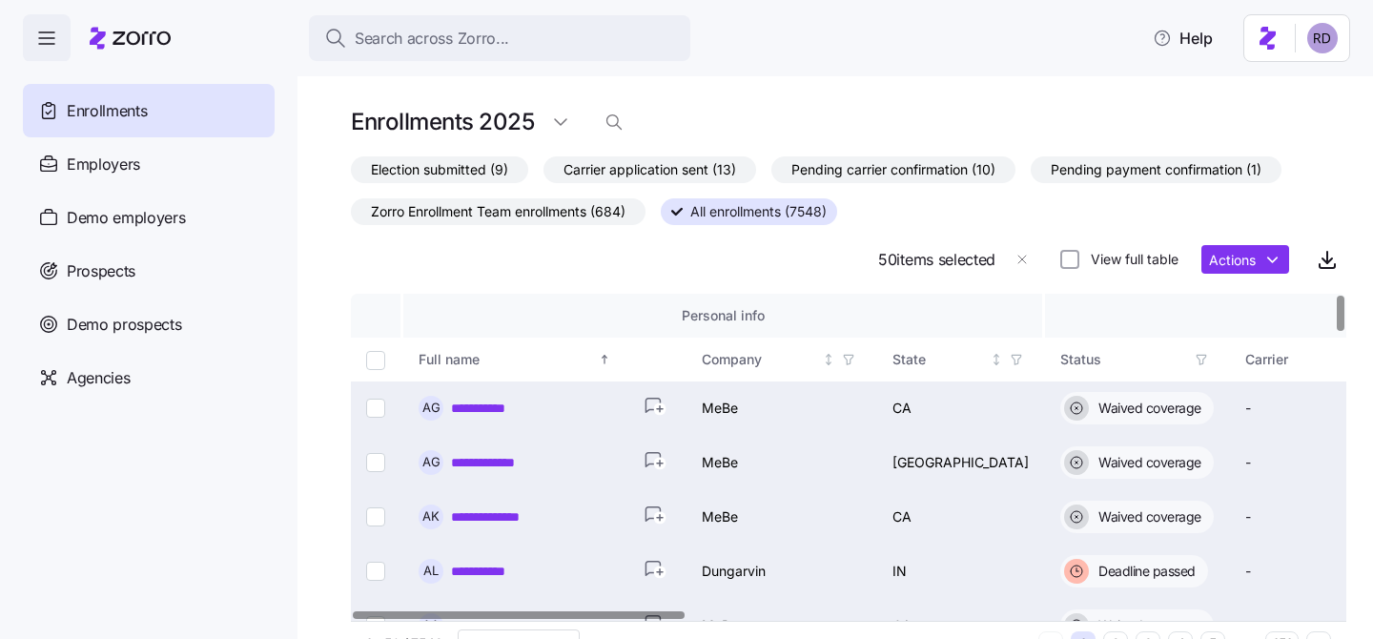
checkbox input "false"
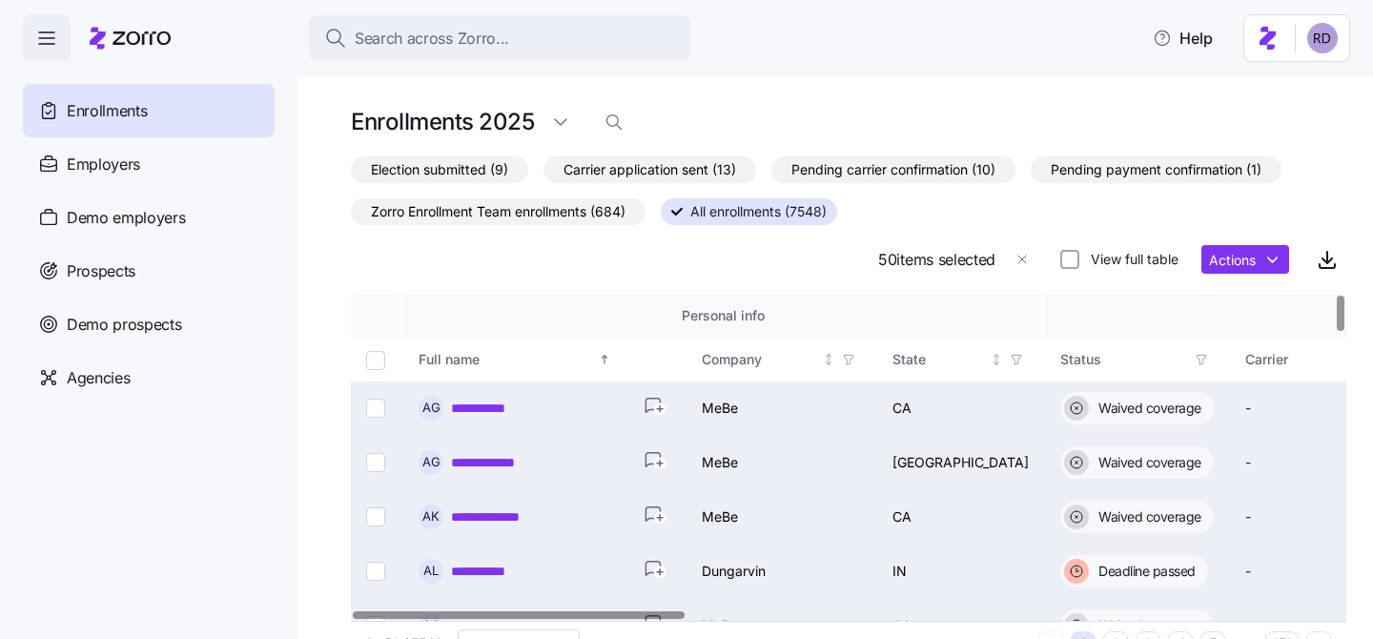
checkbox input "false"
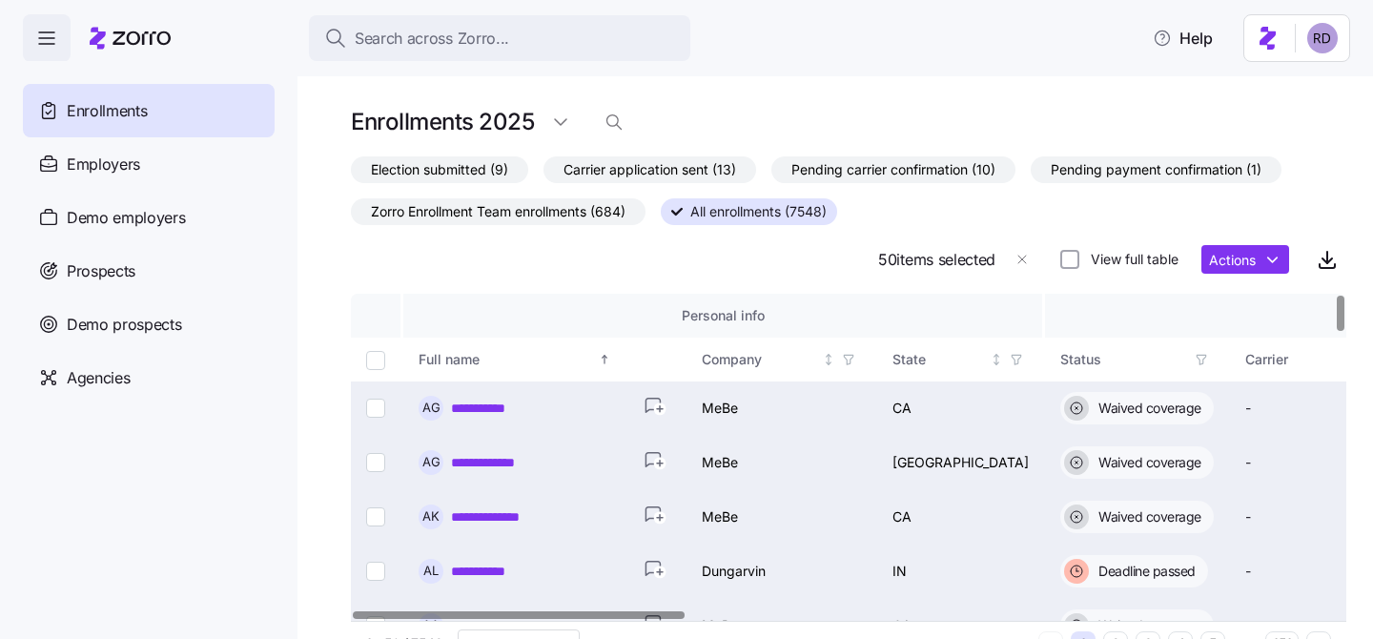
checkbox input "false"
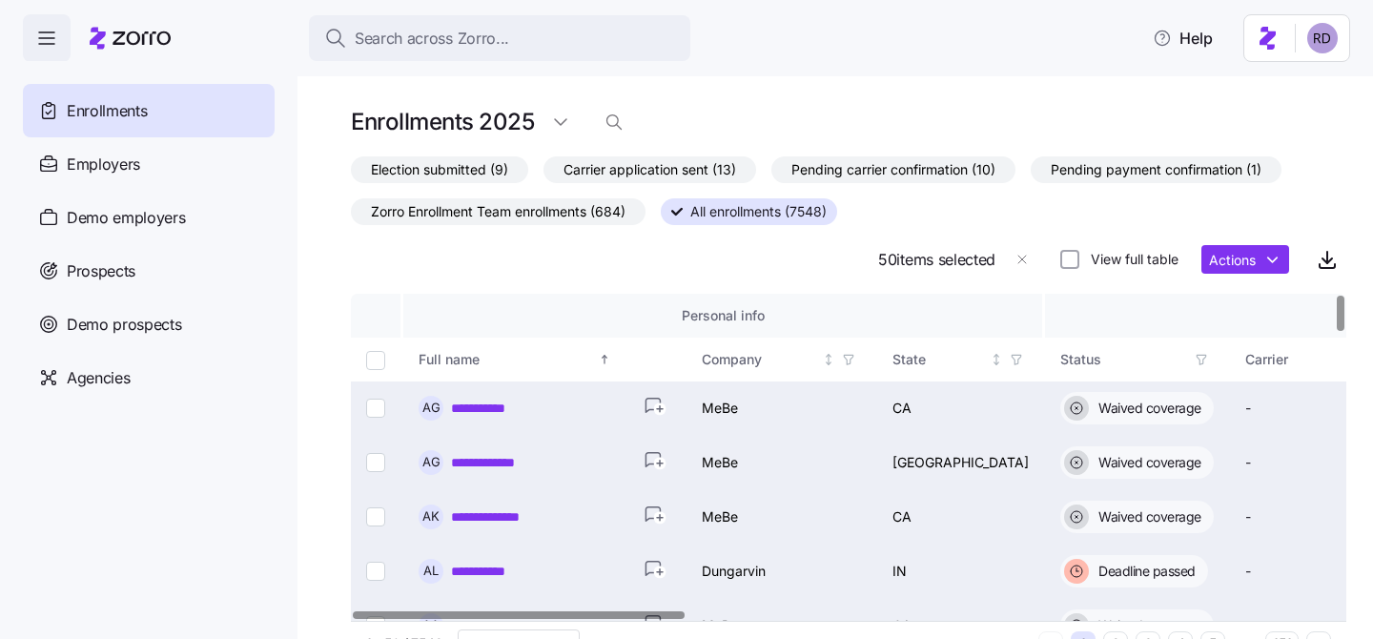
checkbox input "false"
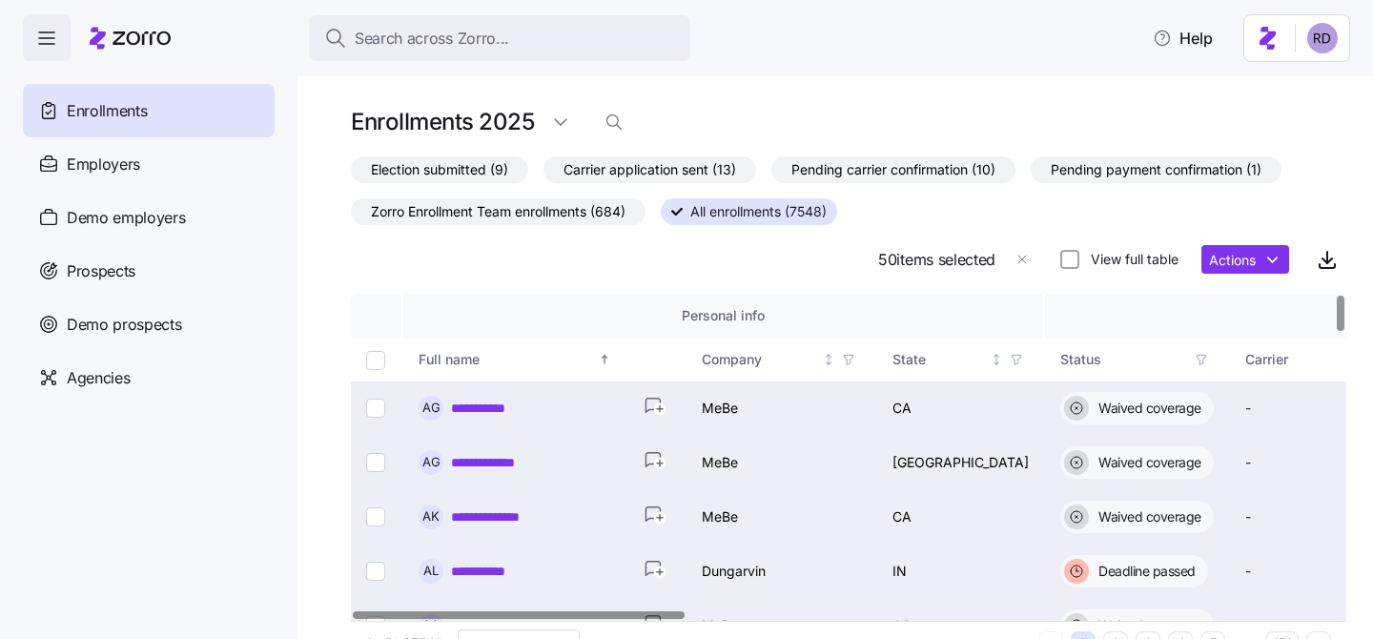
checkbox input "false"
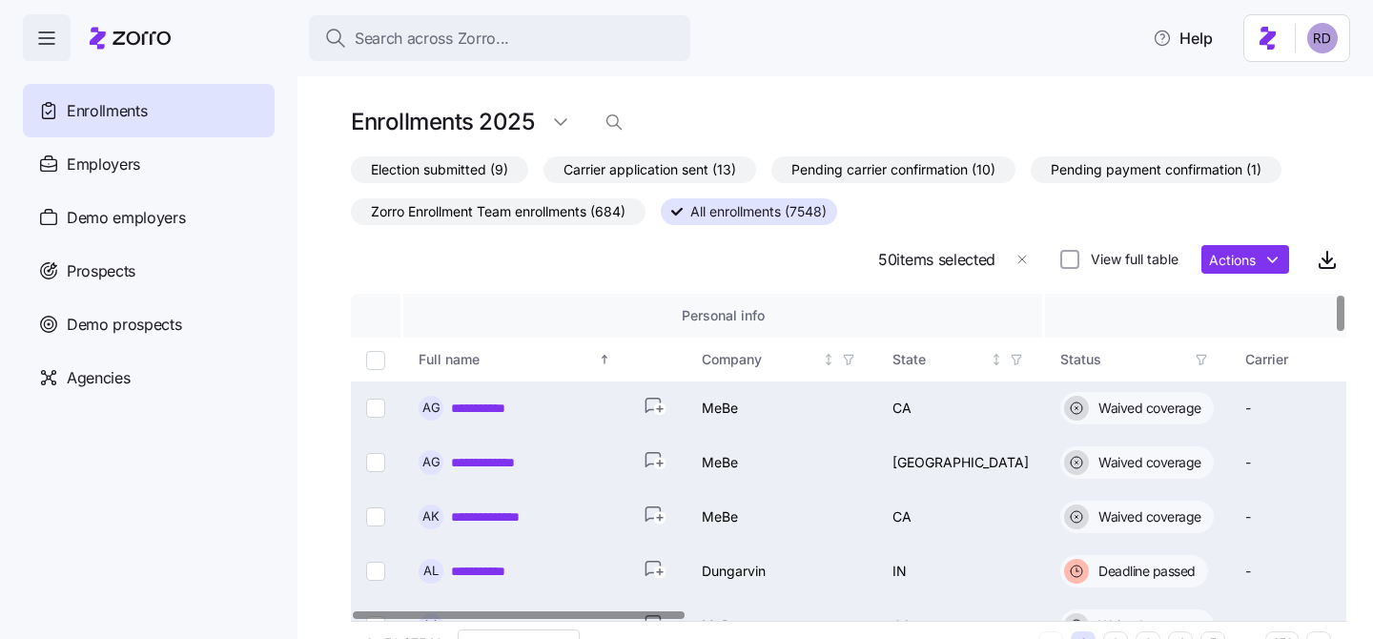
checkbox input "false"
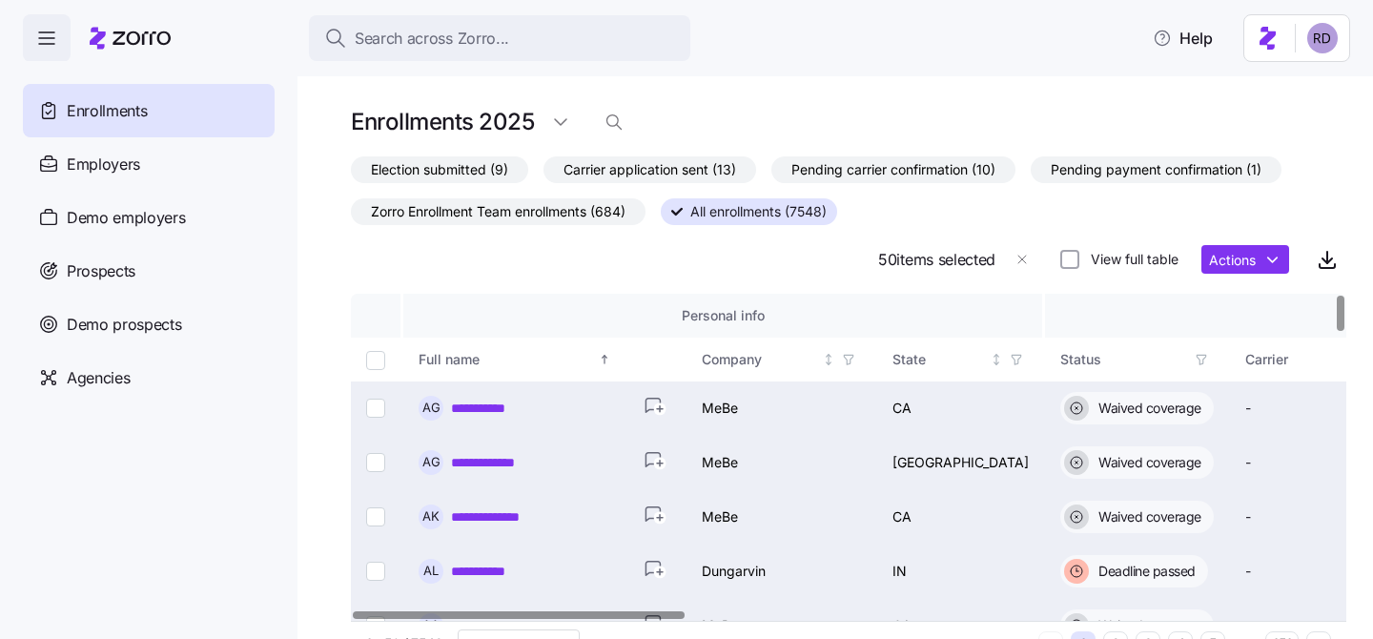
checkbox input "false"
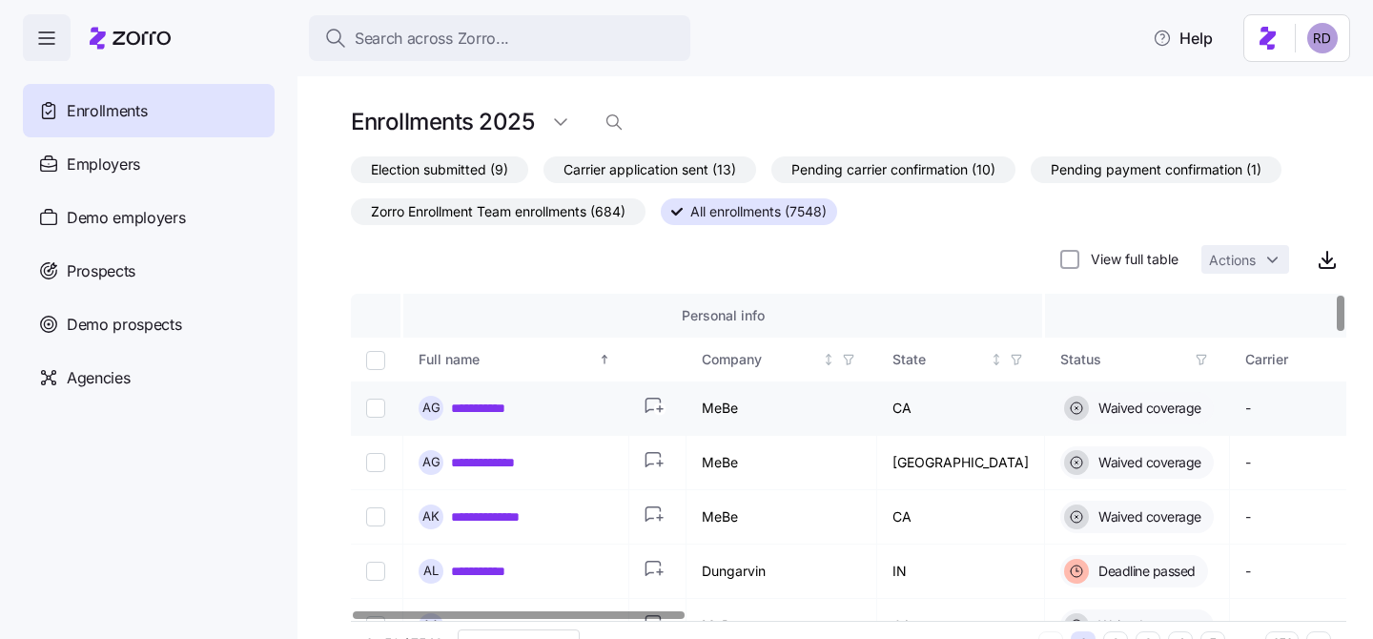
click at [377, 402] on input "Select record 1" at bounding box center [375, 408] width 19 height 19
checkbox input "true"
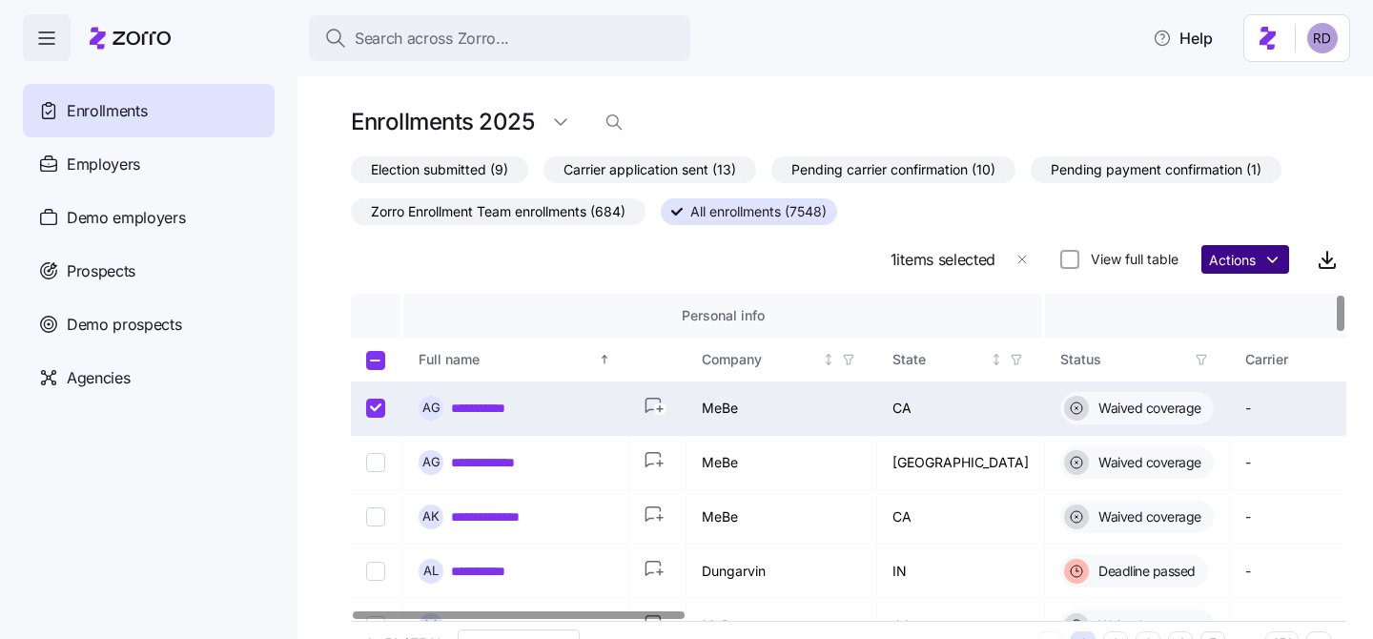
click at [1243, 261] on html "**********" at bounding box center [686, 314] width 1373 height 628
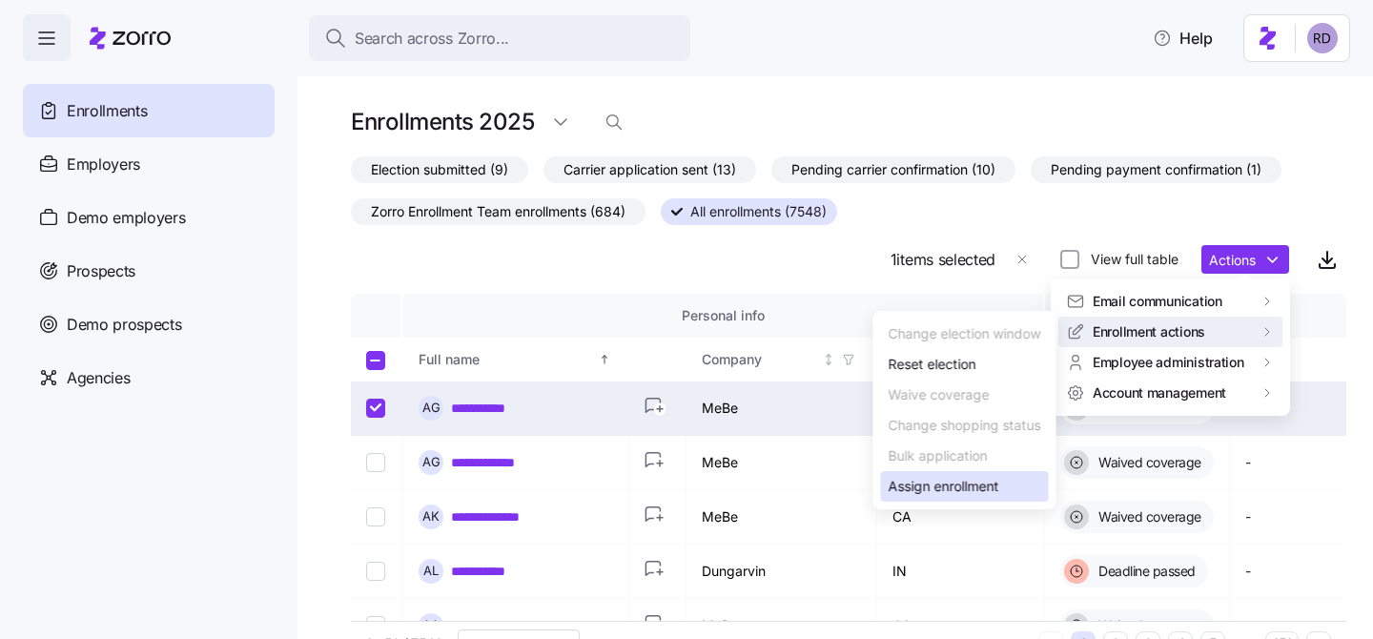
click at [951, 484] on div "Assign enrollment" at bounding box center [944, 486] width 111 height 21
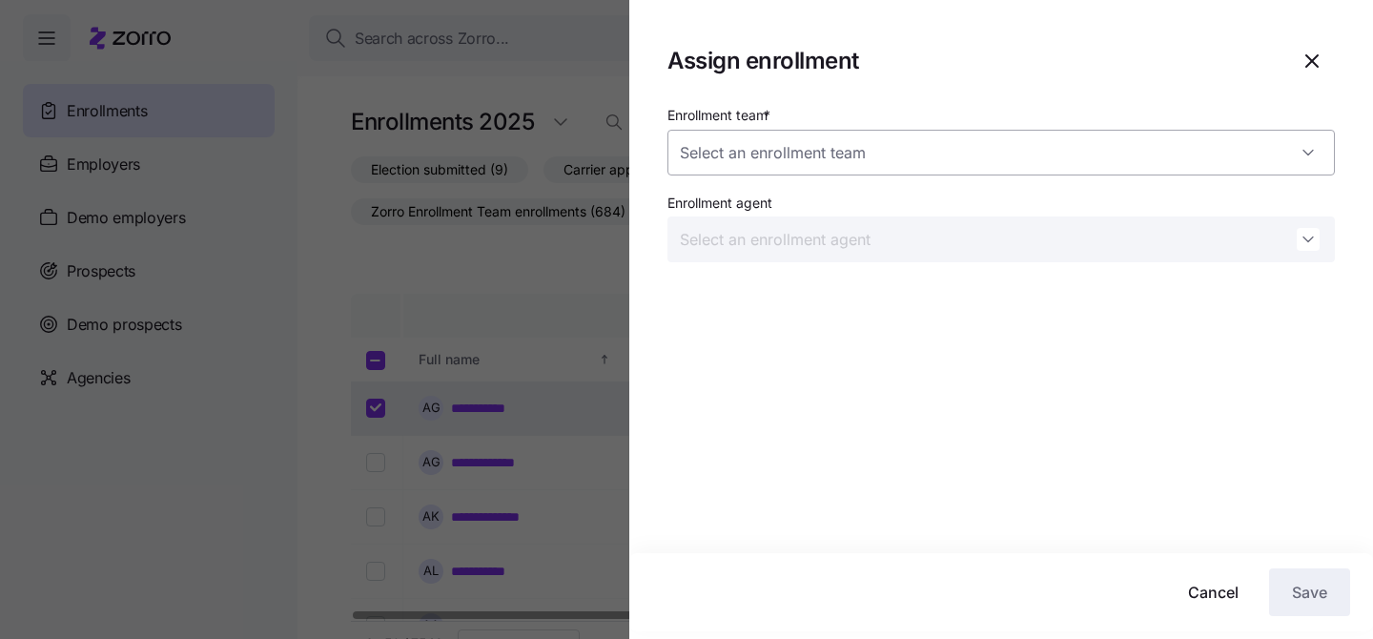
click at [975, 173] on input "Enrollment team *" at bounding box center [1002, 153] width 668 height 46
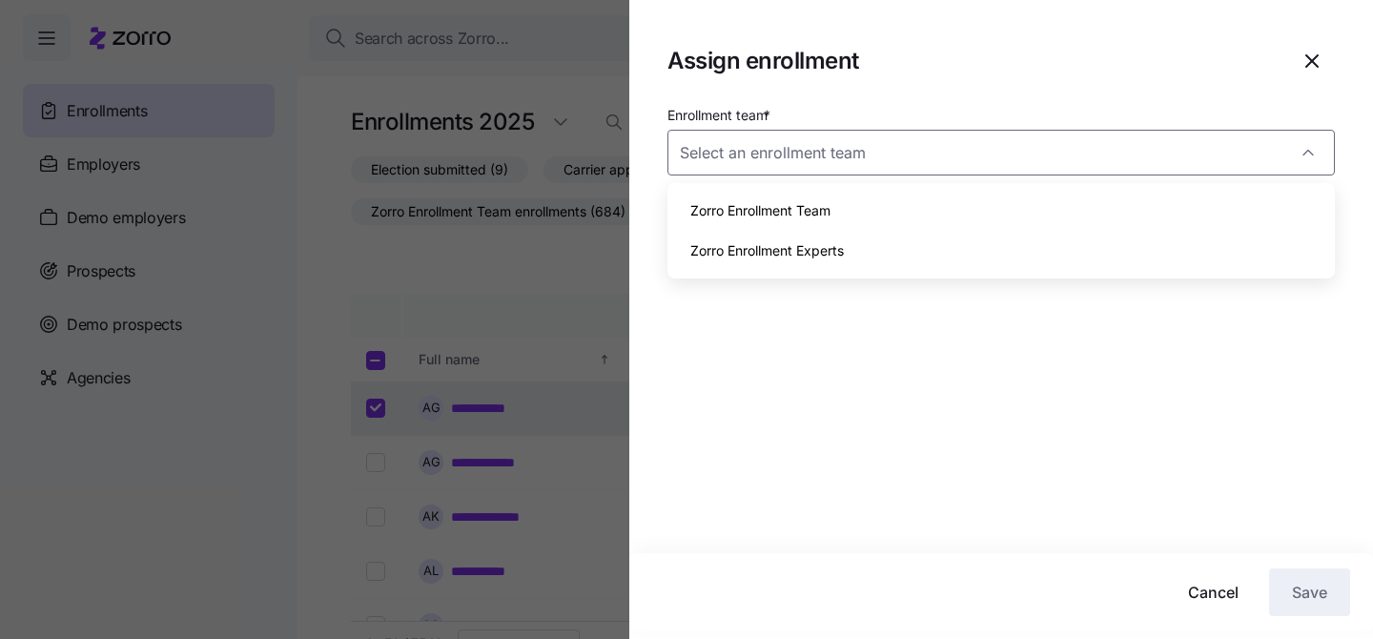
click at [1049, 100] on section "Assign enrollment Enrollment team * Enrollment agent Cancel Save" at bounding box center [1001, 319] width 744 height 639
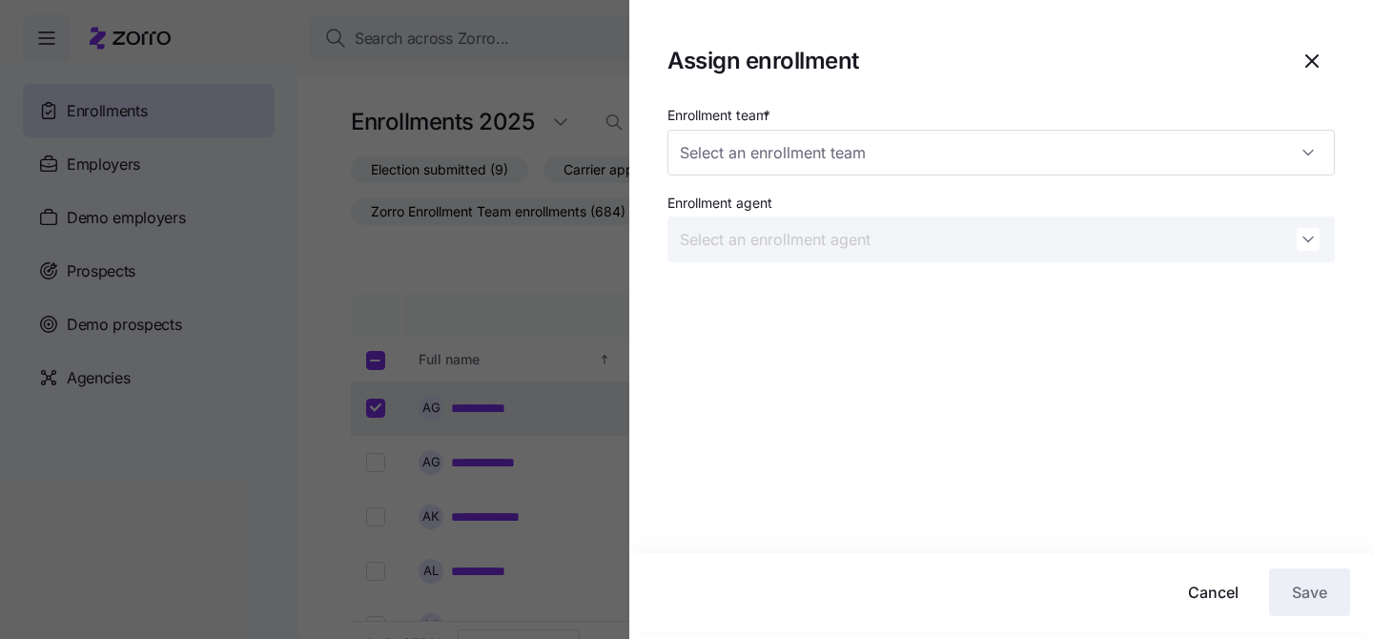
click at [1304, 61] on icon "button" at bounding box center [1312, 61] width 23 height 23
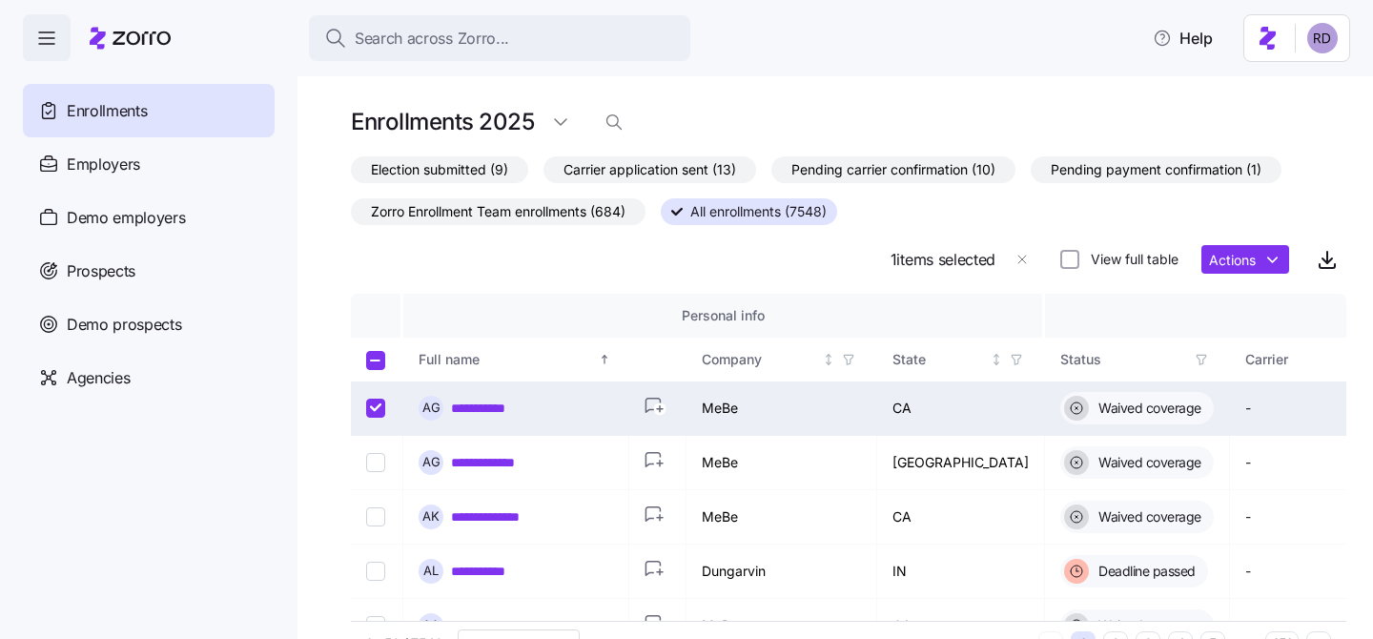
click at [481, 223] on span "Zorro Enrollment Team enrollments (684)" at bounding box center [498, 211] width 255 height 25
click at [351, 216] on input "Zorro Enrollment Team enrollments (684)" at bounding box center [351, 216] width 0 height 0
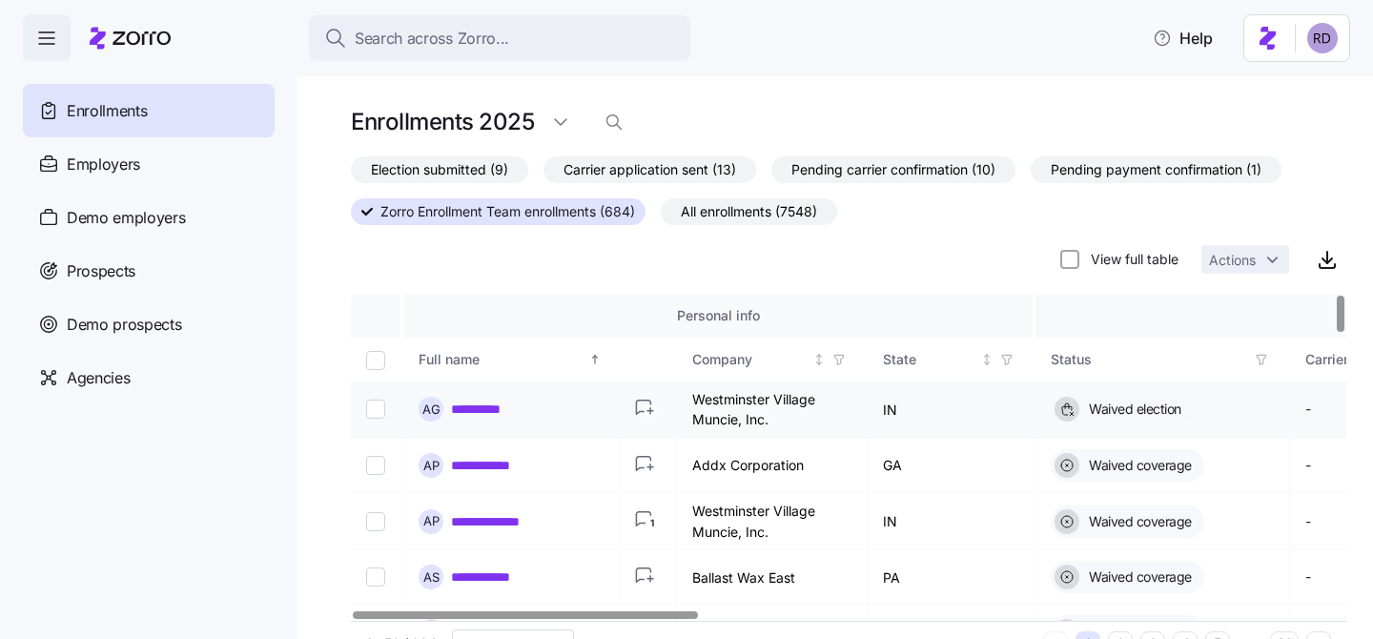
click at [367, 413] on input "Select record 1" at bounding box center [375, 409] width 19 height 19
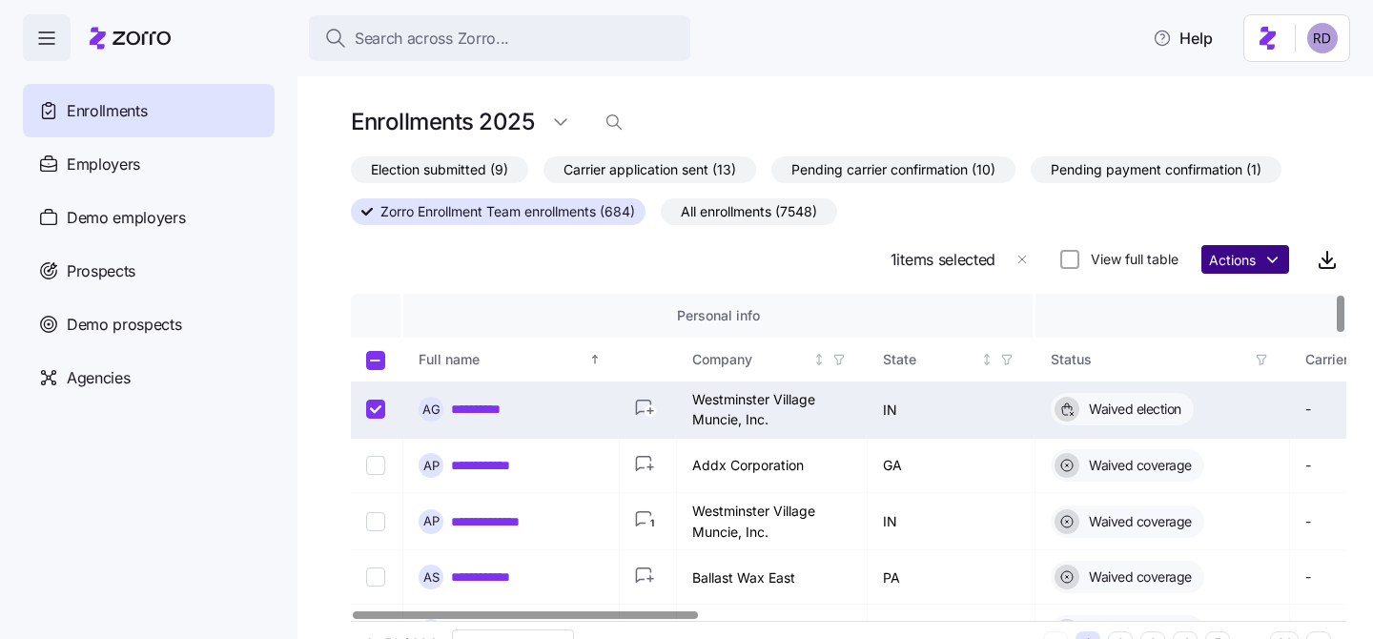
click at [1244, 259] on html "**********" at bounding box center [686, 314] width 1373 height 628
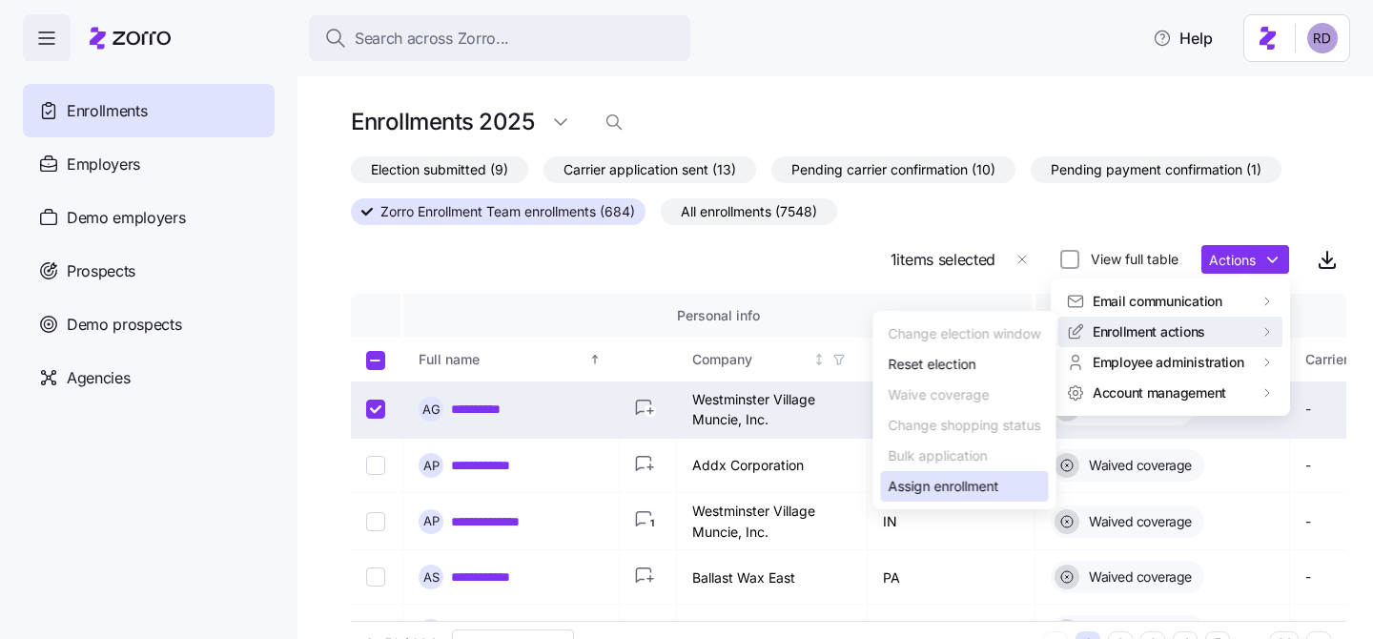
click at [958, 487] on div "Assign enrollment" at bounding box center [944, 486] width 111 height 21
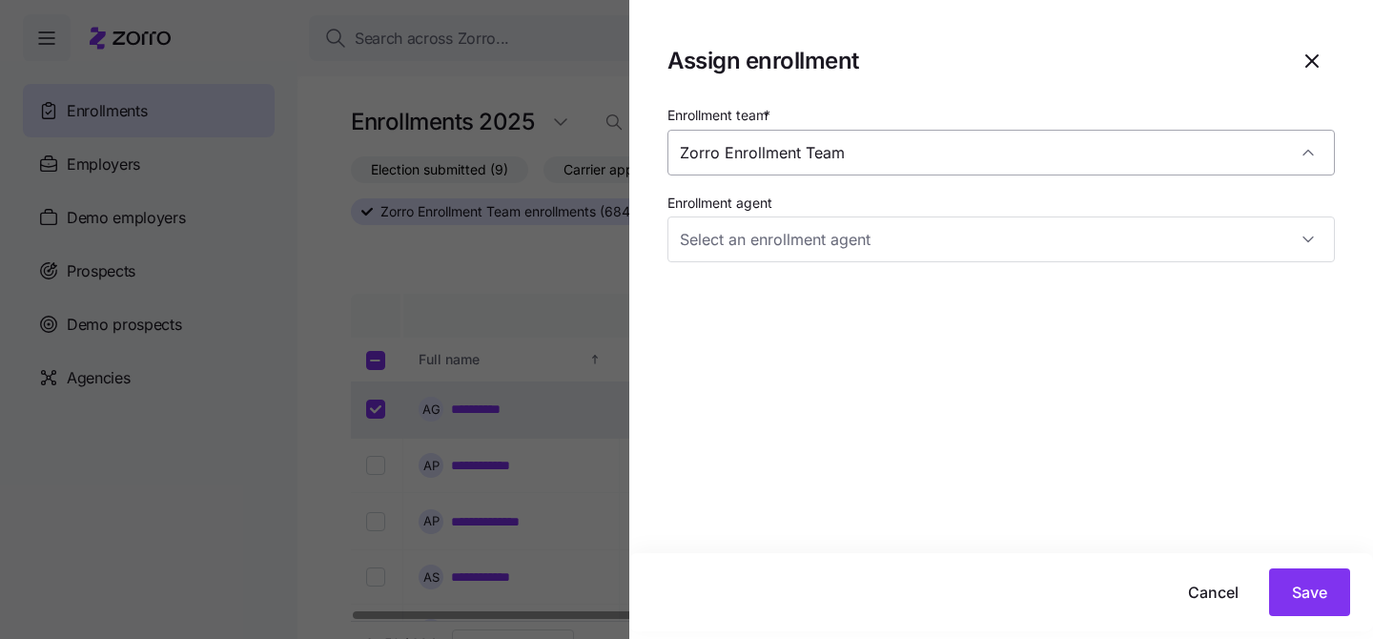
click at [734, 151] on input "Zorro Enrollment Team" at bounding box center [1002, 153] width 668 height 46
click at [689, 151] on input "Zorro Enrollment Team" at bounding box center [1002, 153] width 668 height 46
drag, startPoint x: 678, startPoint y: 152, endPoint x: 893, endPoint y: 141, distance: 214.8
click at [893, 141] on input "Zorro Enrollment Team" at bounding box center [1002, 153] width 668 height 46
click at [882, 161] on input "Zorro Enrollment Team" at bounding box center [1002, 153] width 668 height 46
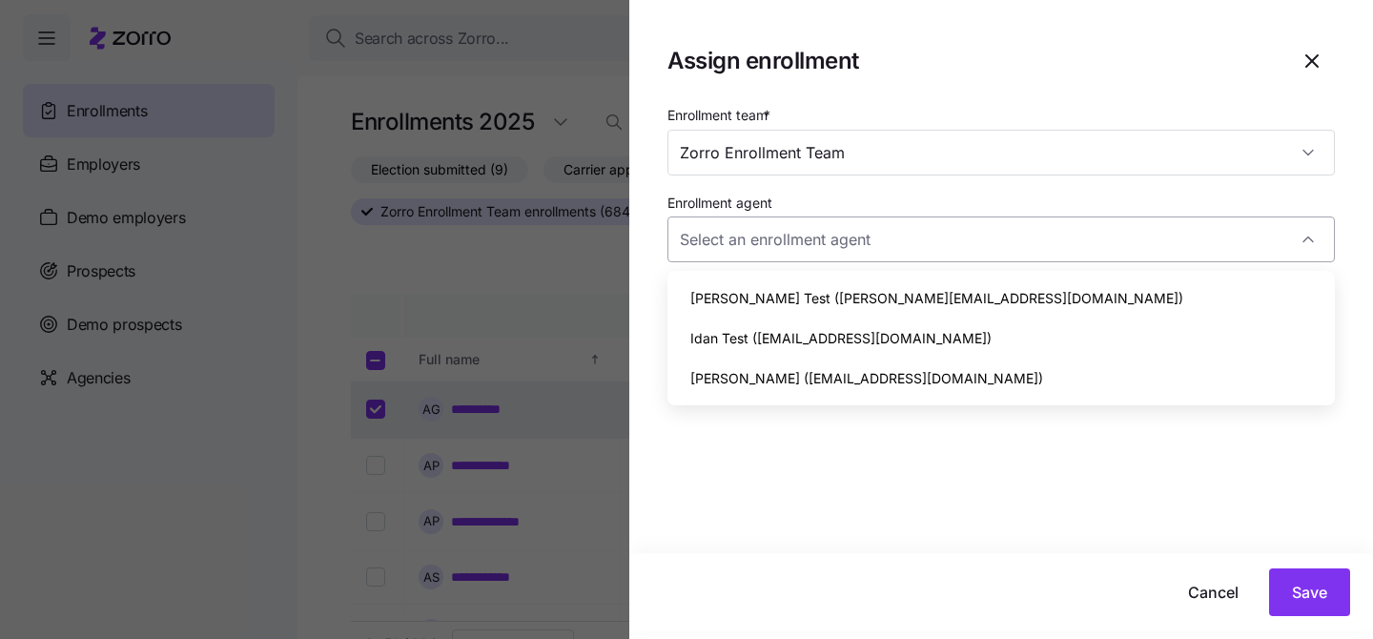
click at [950, 247] on input "Enrollment agent" at bounding box center [1002, 239] width 668 height 46
click at [950, 242] on input "Enrollment agent" at bounding box center [1002, 239] width 668 height 46
click at [942, 459] on div "Enrollment team * Zorro Enrollment Team Enrollment agent" at bounding box center [1001, 328] width 744 height 450
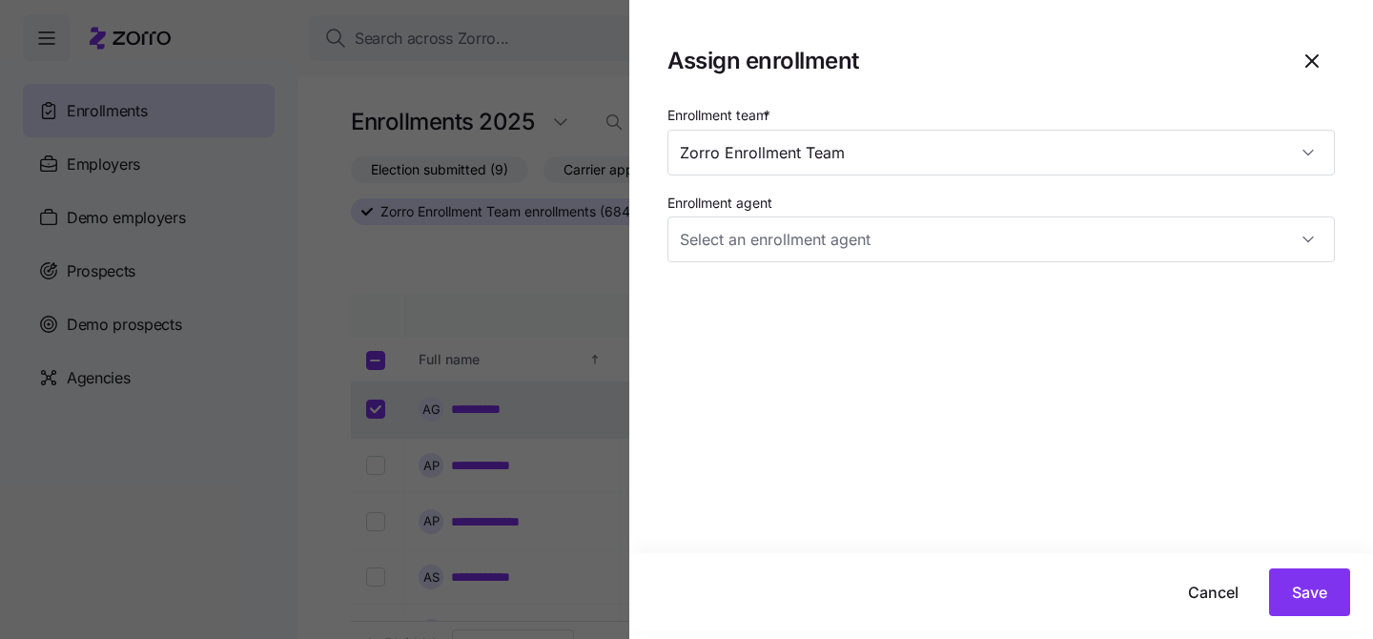
click at [1333, 49] on span "button" at bounding box center [1312, 61] width 44 height 44
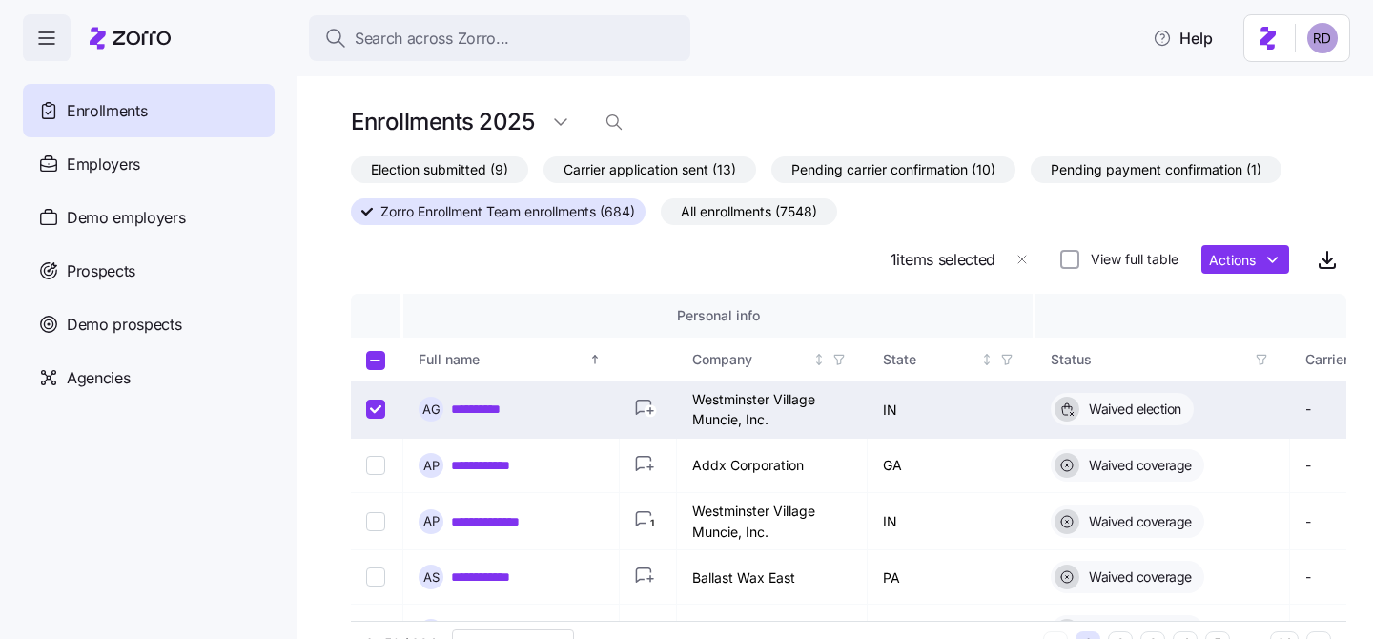
click at [146, 135] on div "Enrollments" at bounding box center [149, 110] width 252 height 53
click at [1022, 252] on icon "button" at bounding box center [1022, 259] width 15 height 15
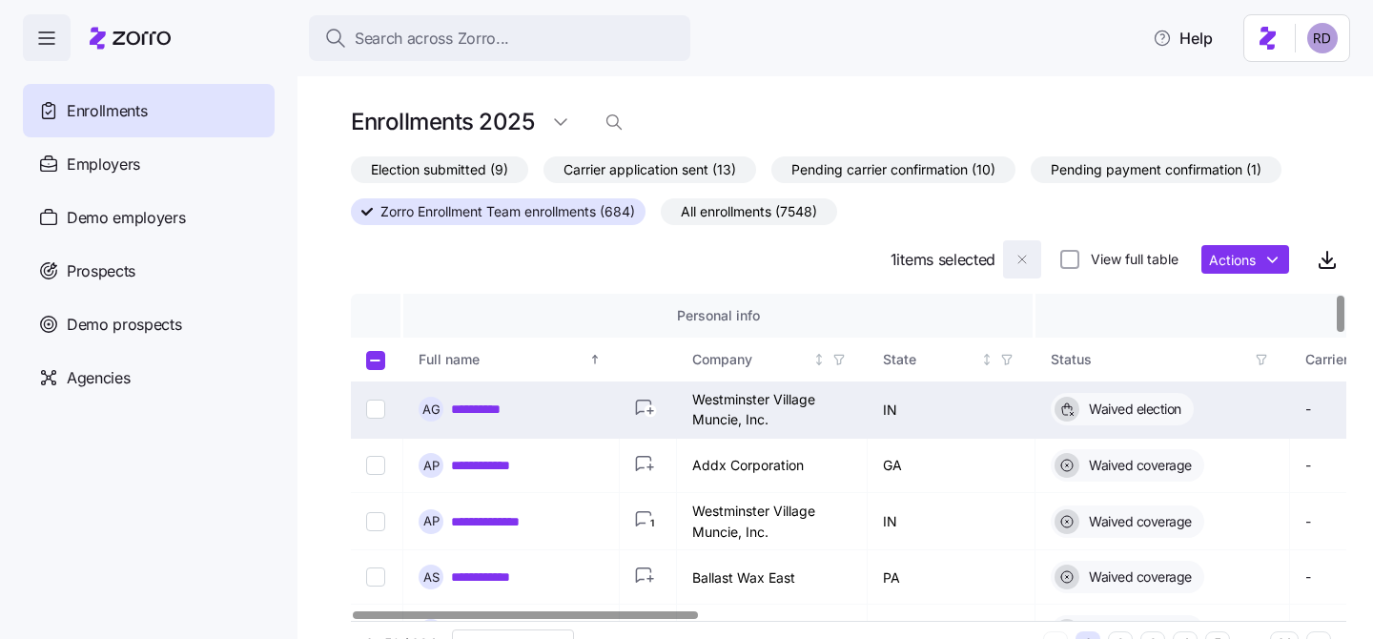
checkbox input "false"
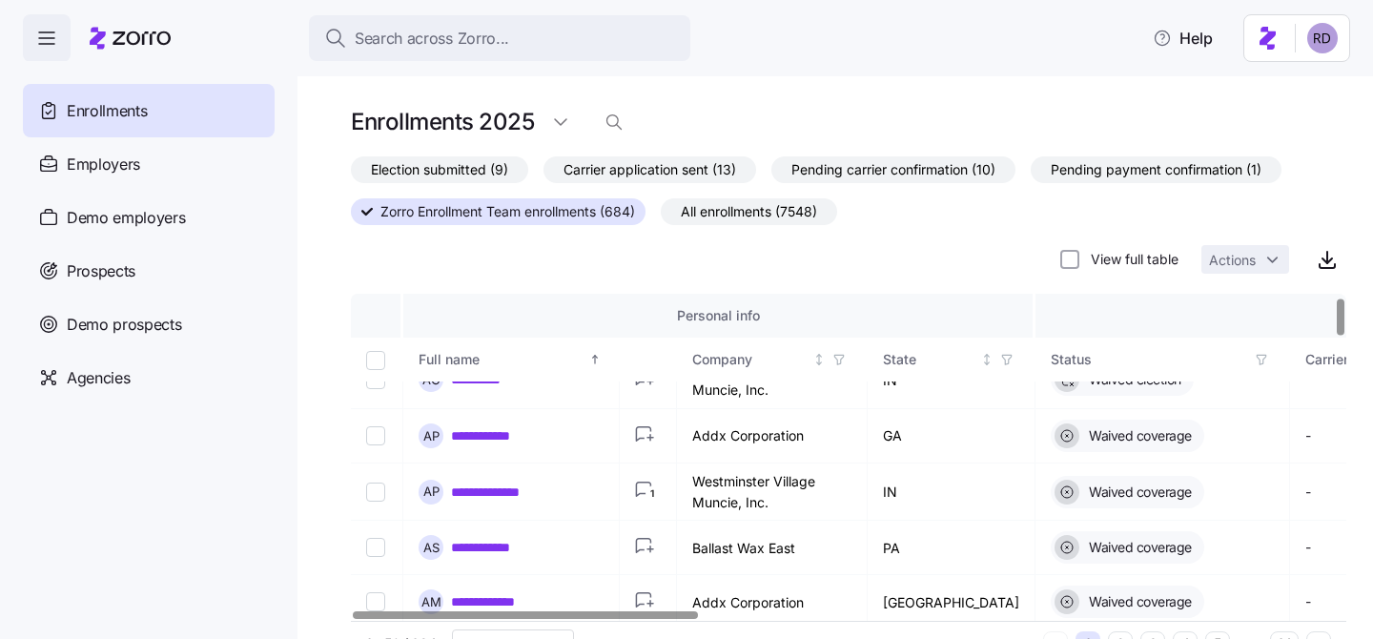
scroll to position [0, 0]
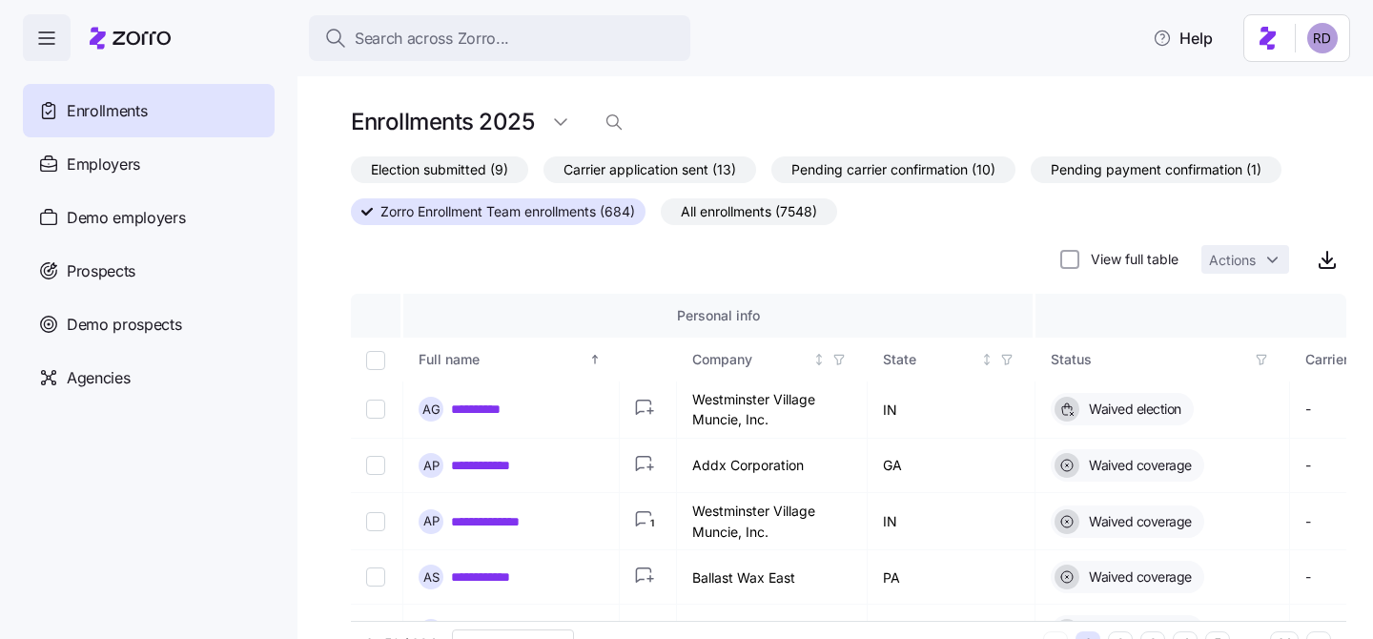
click at [408, 166] on span "Election submitted (9)" at bounding box center [439, 169] width 137 height 25
click at [351, 175] on input "Election submitted (9)" at bounding box center [351, 175] width 0 height 0
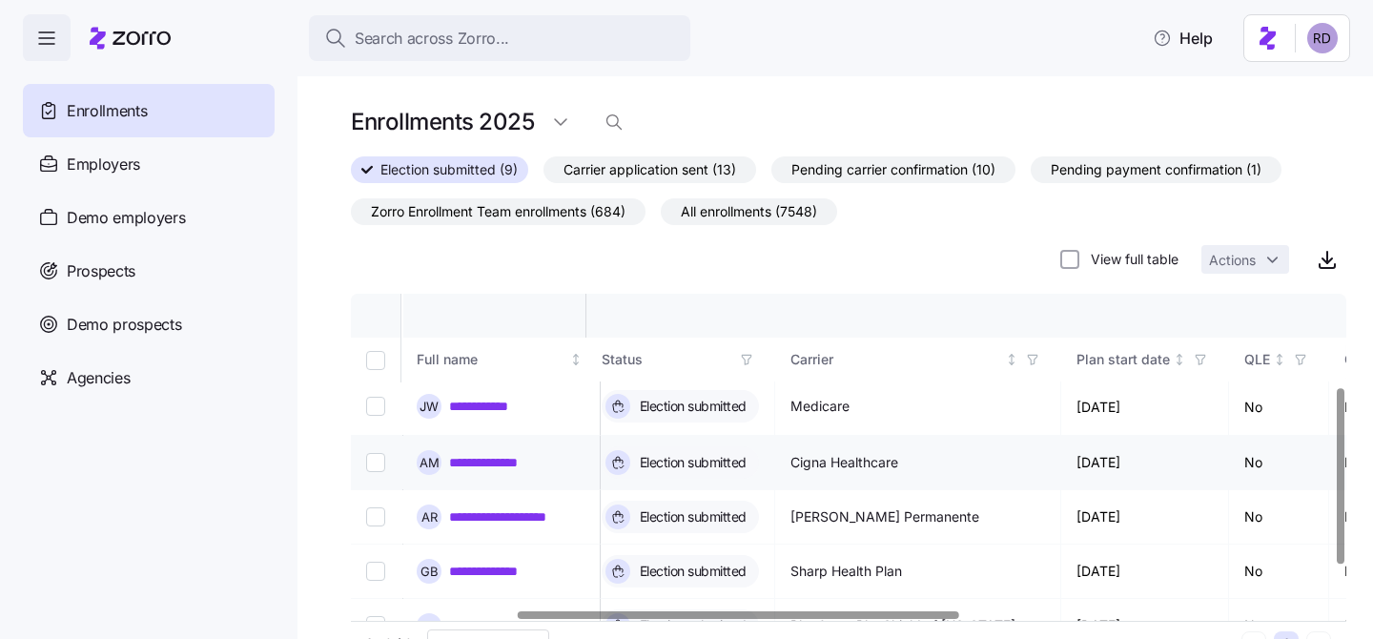
scroll to position [0, 372]
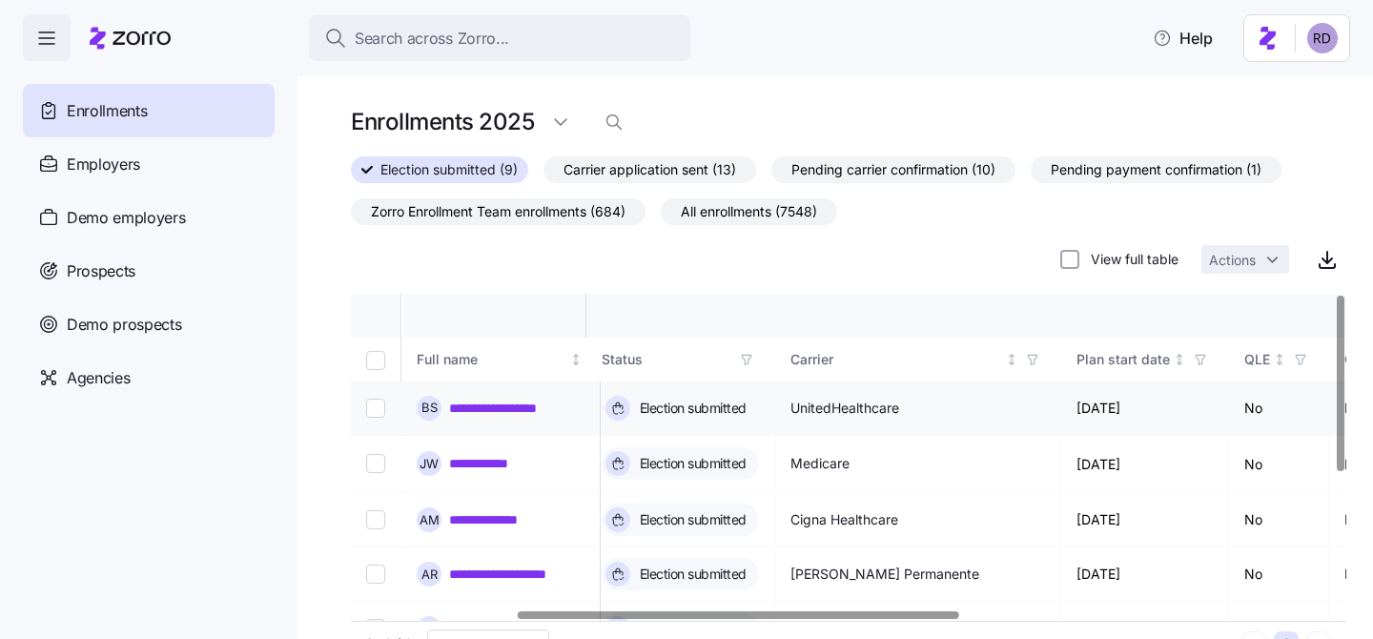
click at [371, 406] on input "Select record 1" at bounding box center [375, 408] width 19 height 19
checkbox input "true"
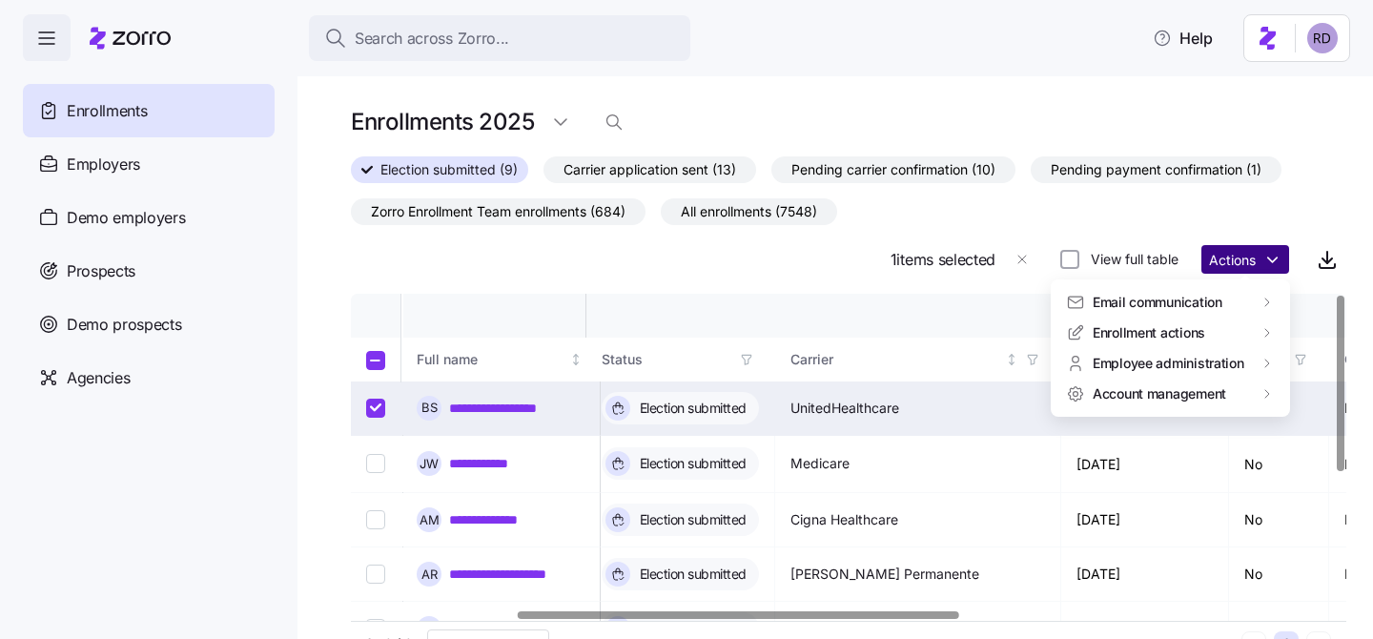
click at [1227, 260] on html "**********" at bounding box center [686, 314] width 1373 height 628
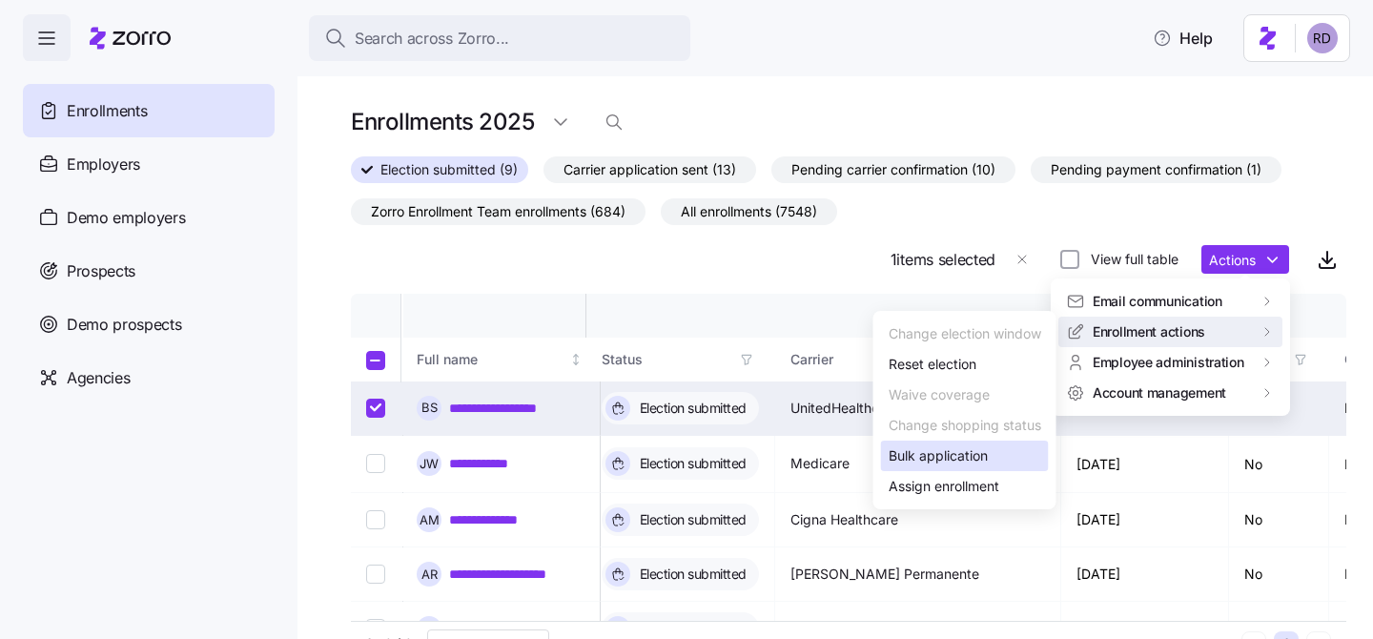
click at [965, 452] on div "Bulk application" at bounding box center [938, 455] width 99 height 21
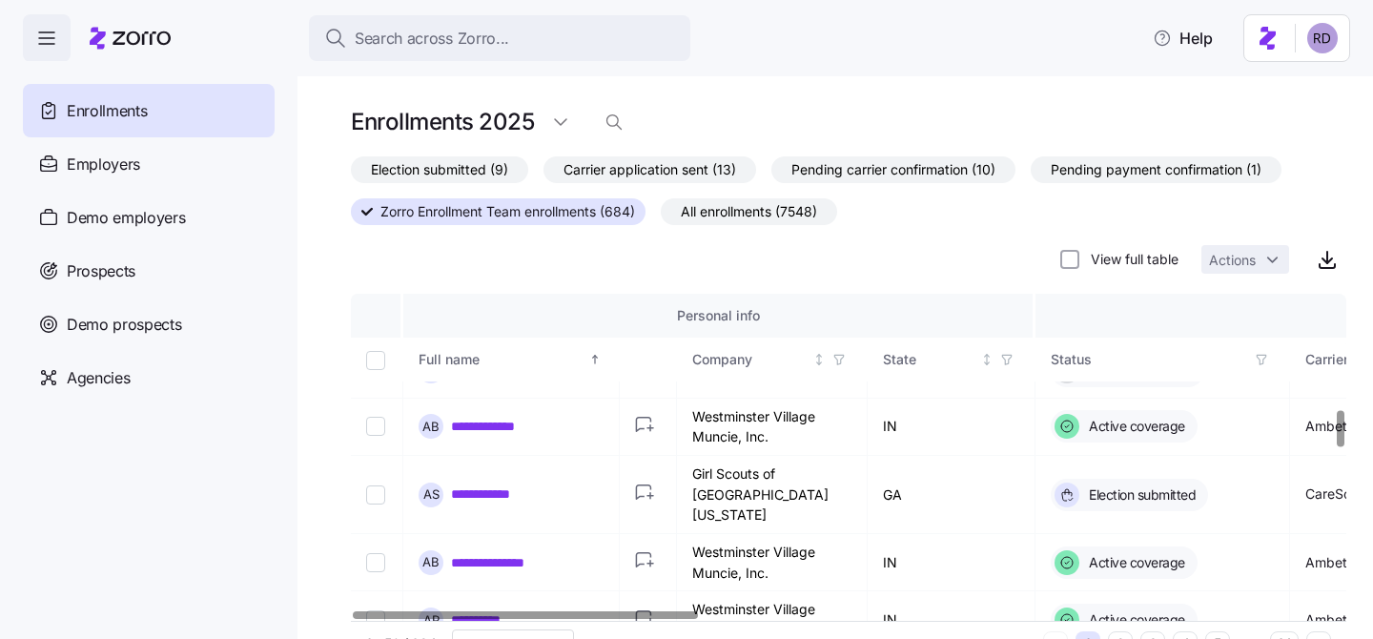
click at [469, 169] on span "Election submitted (9)" at bounding box center [439, 169] width 137 height 25
click at [351, 175] on input "Election submitted (9)" at bounding box center [351, 175] width 0 height 0
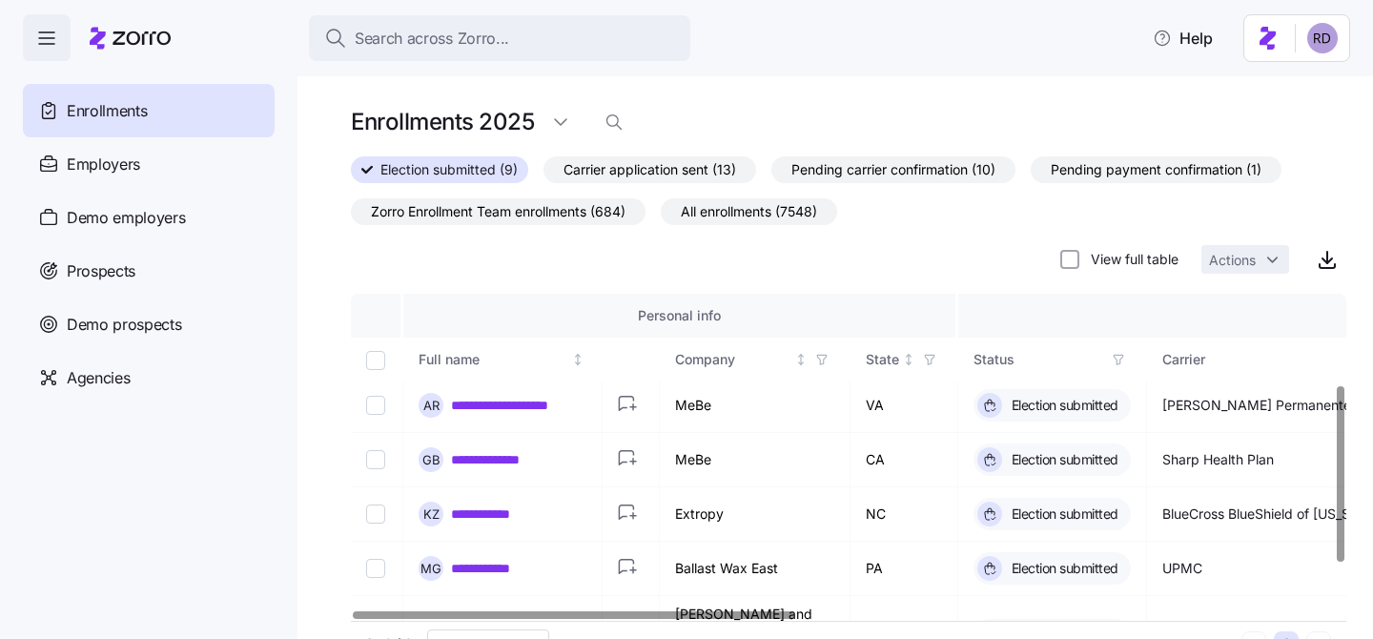
click at [453, 213] on span "Zorro Enrollment Team enrollments (684)" at bounding box center [498, 211] width 255 height 25
click at [351, 216] on input "Zorro Enrollment Team enrollments (684)" at bounding box center [351, 216] width 0 height 0
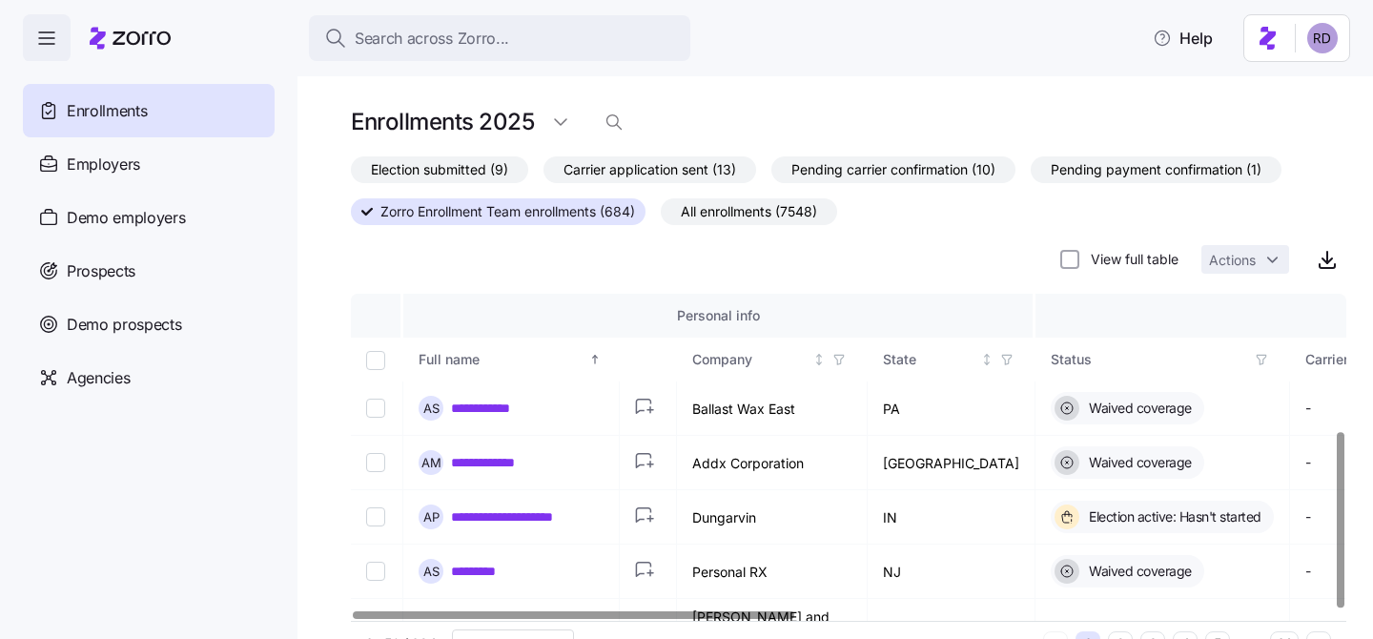
scroll to position [1448, 0]
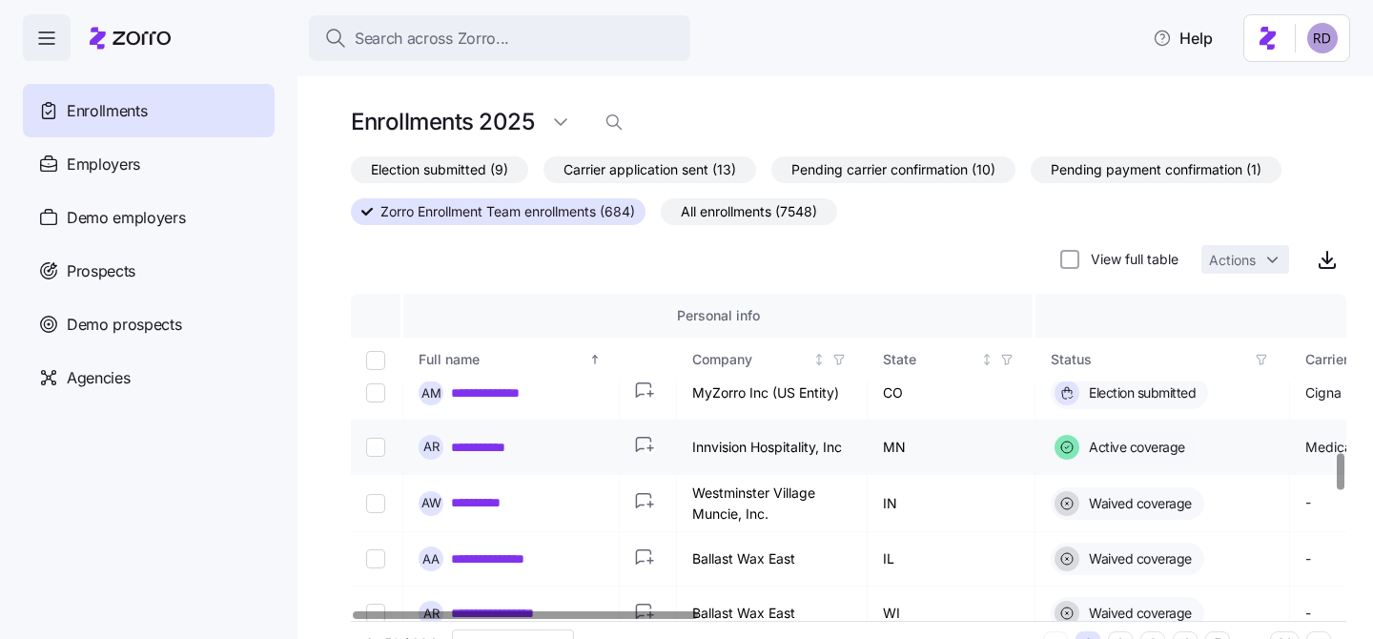
click at [381, 438] on input "Select record 27" at bounding box center [375, 447] width 19 height 19
checkbox input "true"
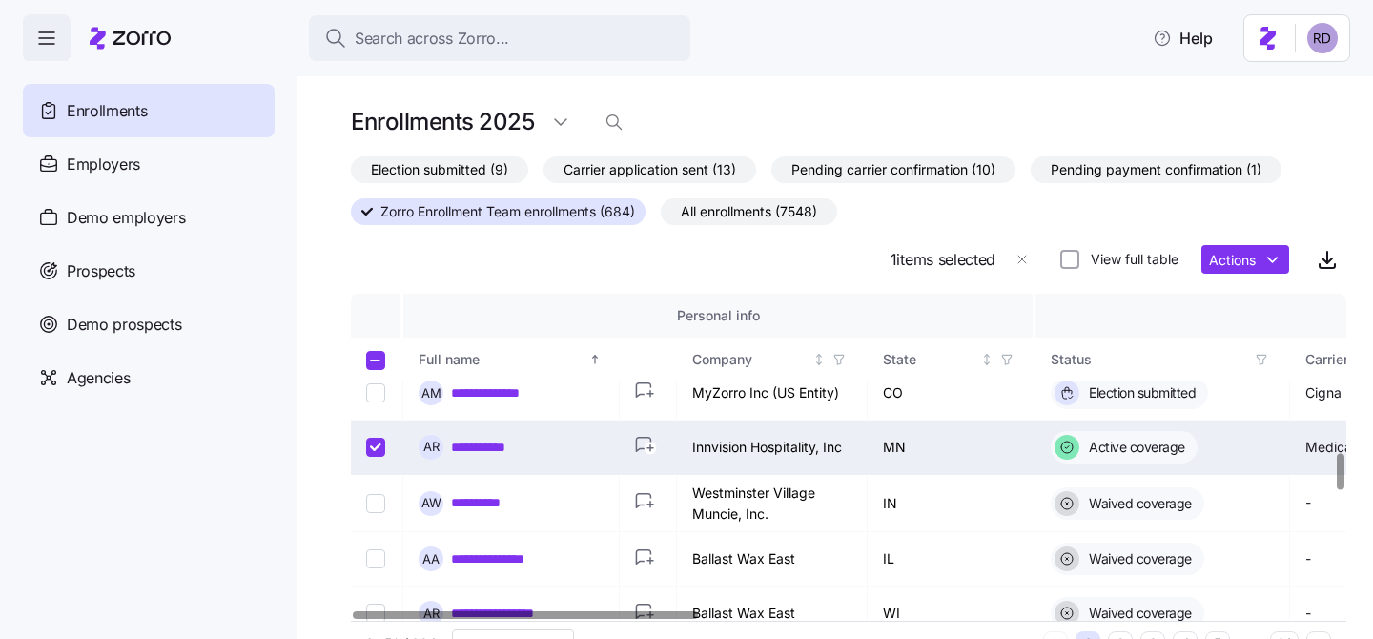
click at [1200, 262] on div "View full table Actions" at bounding box center [1174, 259] width 229 height 29
click at [1225, 262] on html "**********" at bounding box center [686, 314] width 1373 height 628
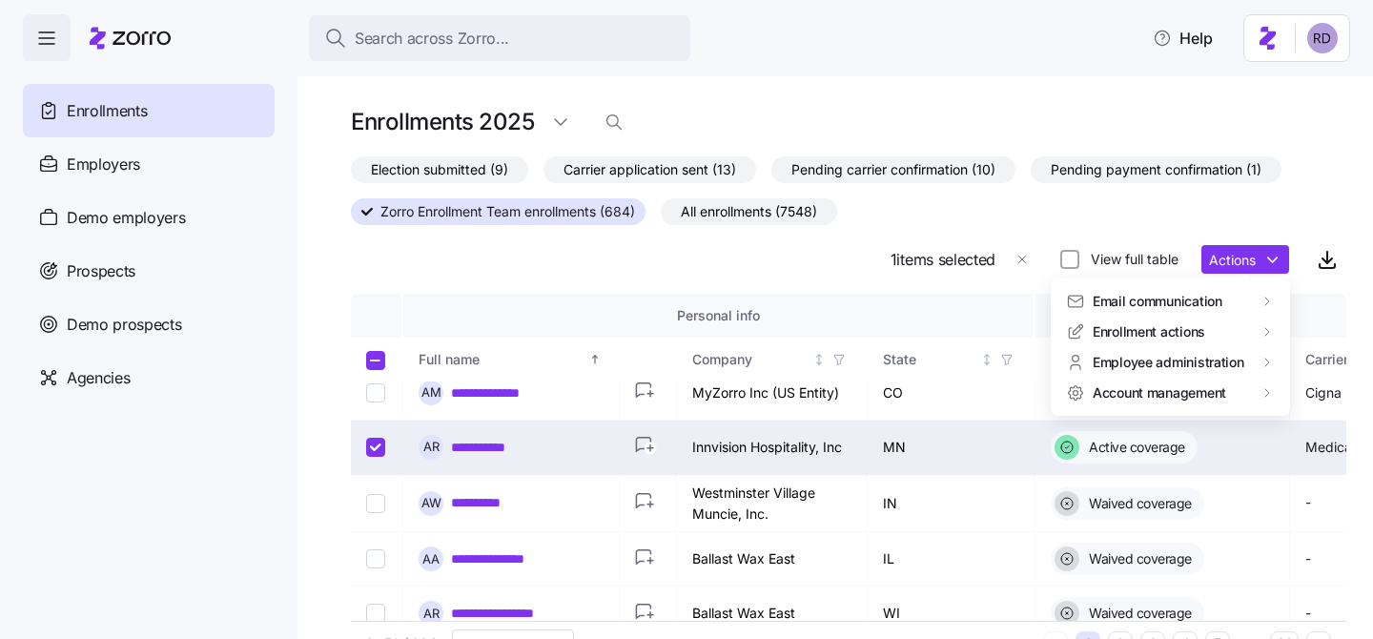
click at [1057, 205] on html "**********" at bounding box center [686, 314] width 1373 height 628
click at [478, 162] on span "Election submitted (9)" at bounding box center [439, 169] width 137 height 25
click at [351, 175] on input "Election submitted (9)" at bounding box center [351, 175] width 0 height 0
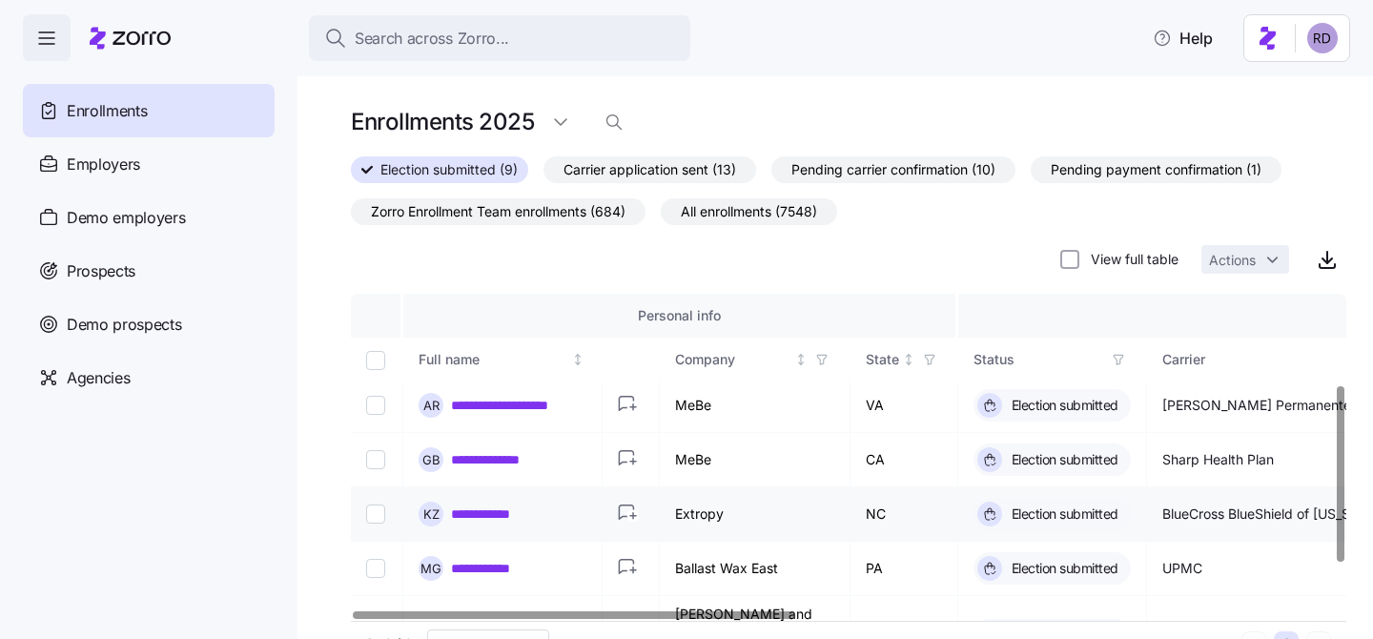
scroll to position [255, 0]
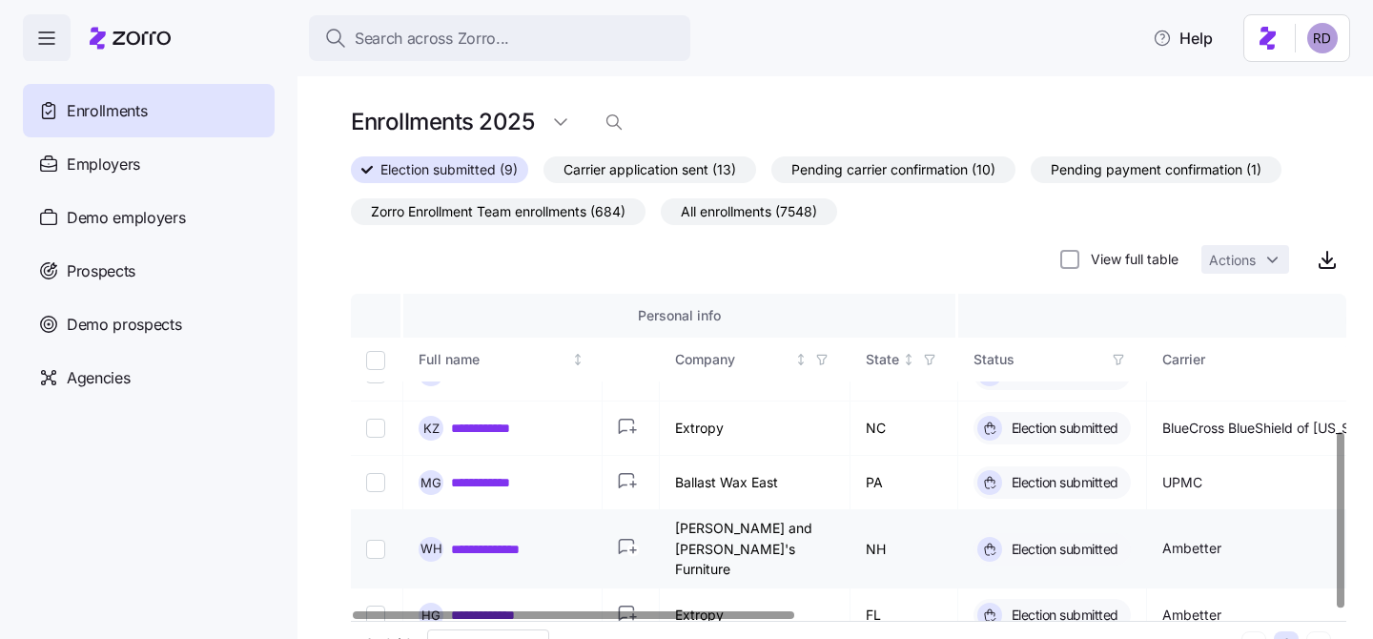
click at [372, 540] on input "Select record 8" at bounding box center [375, 549] width 19 height 19
checkbox input "true"
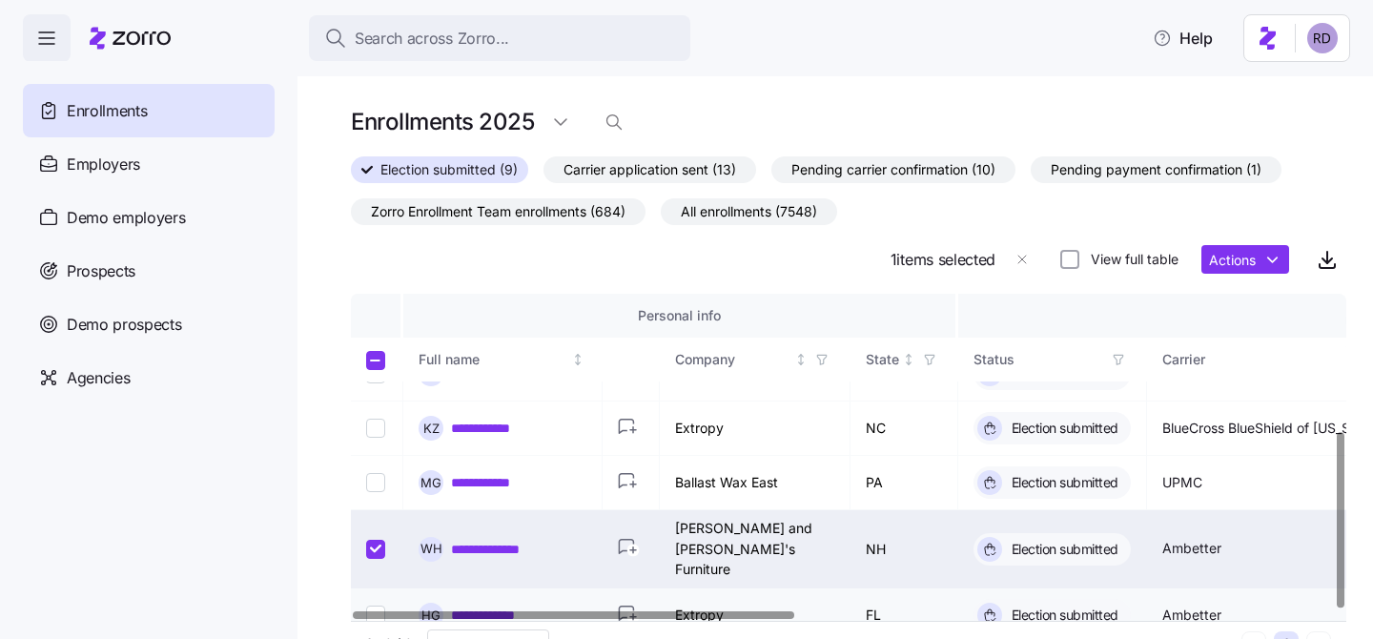
click at [379, 606] on input "Select record 9" at bounding box center [375, 615] width 19 height 19
checkbox input "false"
click at [379, 540] on input "Select record 8" at bounding box center [375, 549] width 19 height 19
checkbox input "false"
